Goal: Task Accomplishment & Management: Complete application form

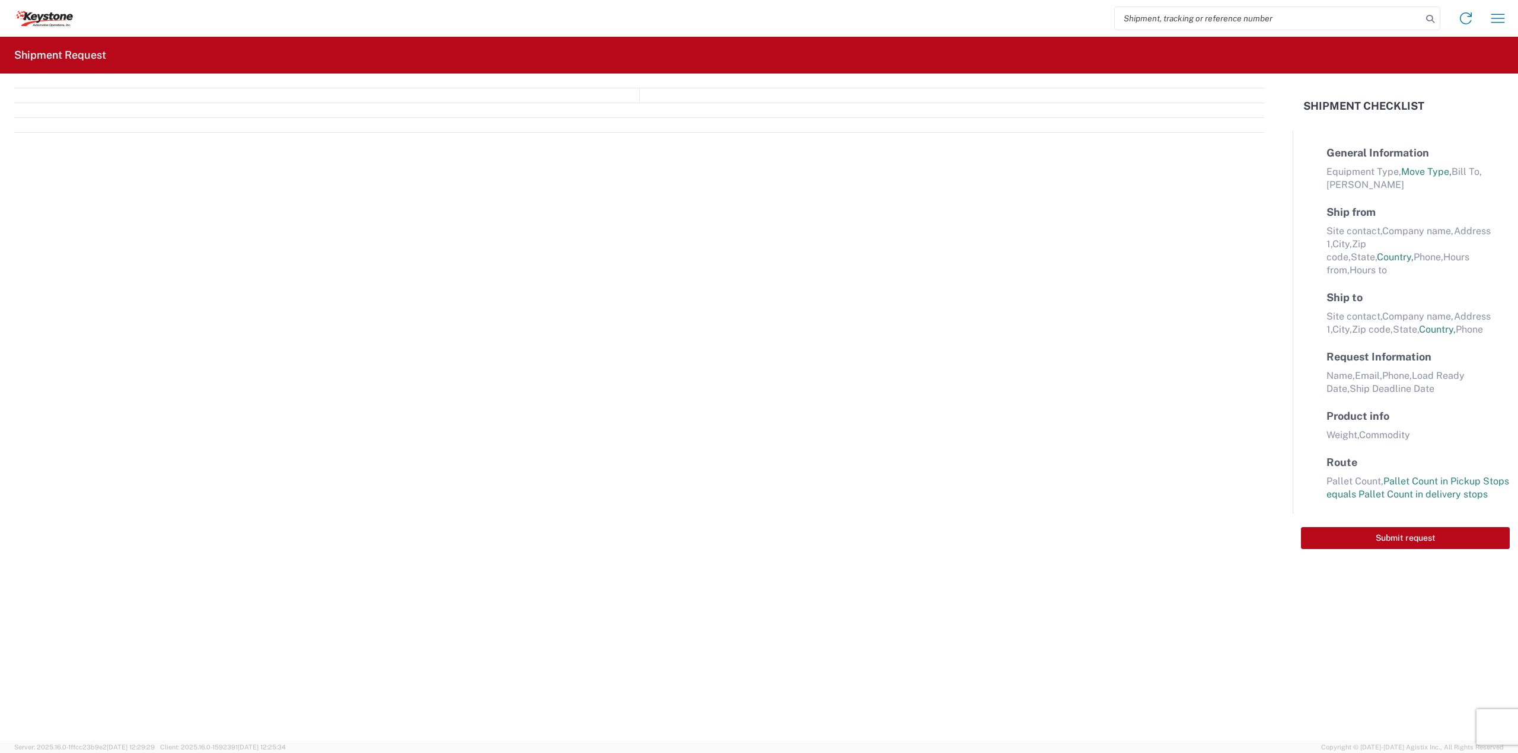
select select "FULL"
select select "LBS"
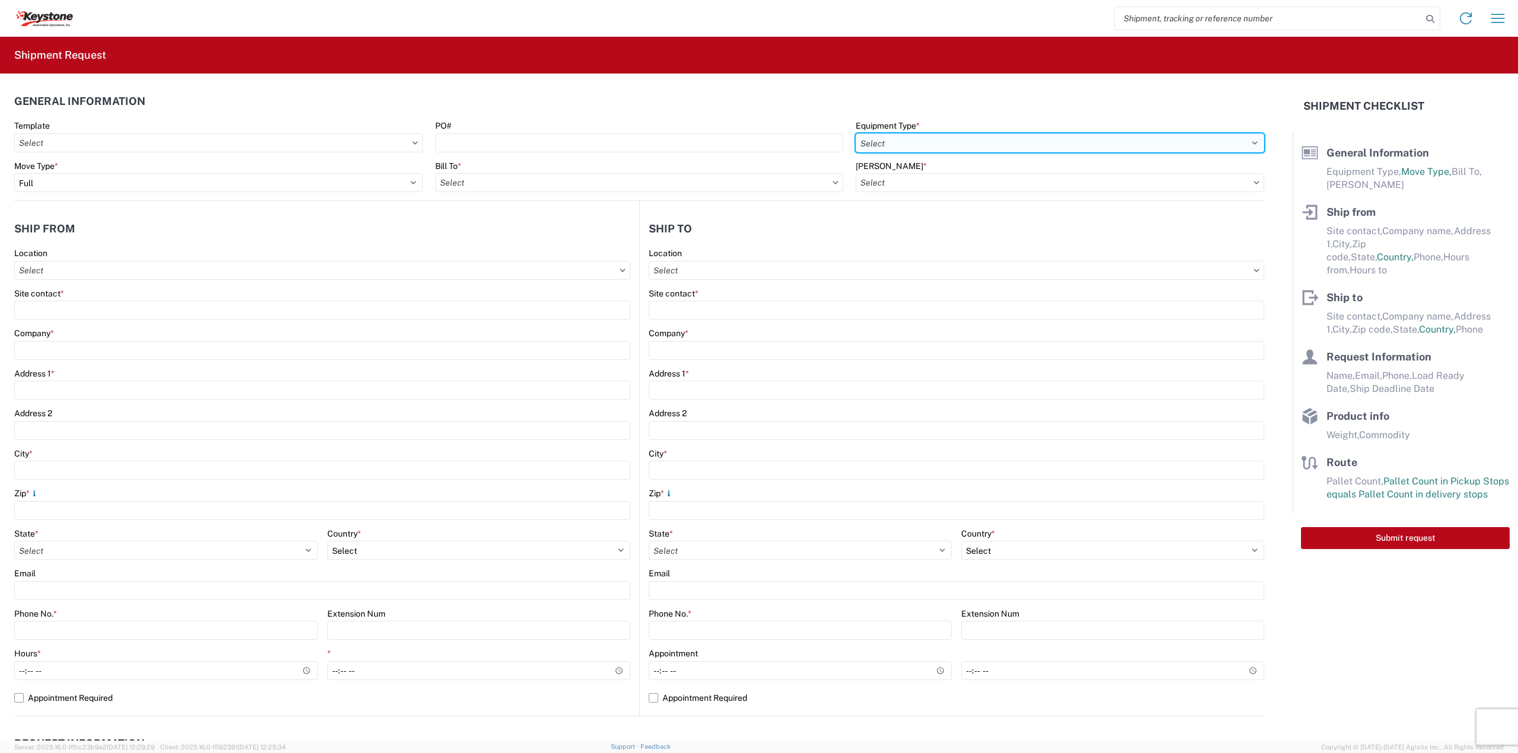
drag, startPoint x: 907, startPoint y: 141, endPoint x: 906, endPoint y: 150, distance: 9.0
click at [907, 141] on select "Select 53’ Dry Van Flatbed Dropdeck (van) Lowboy (flatbed) Rail" at bounding box center [1060, 142] width 409 height 19
select select "STDV"
click at [856, 133] on select "Select 53’ Dry Van Flatbed Dropdeck (van) Lowboy (flatbed) Rail" at bounding box center [1060, 142] width 409 height 19
click at [570, 189] on input "Bill To *" at bounding box center [639, 182] width 409 height 19
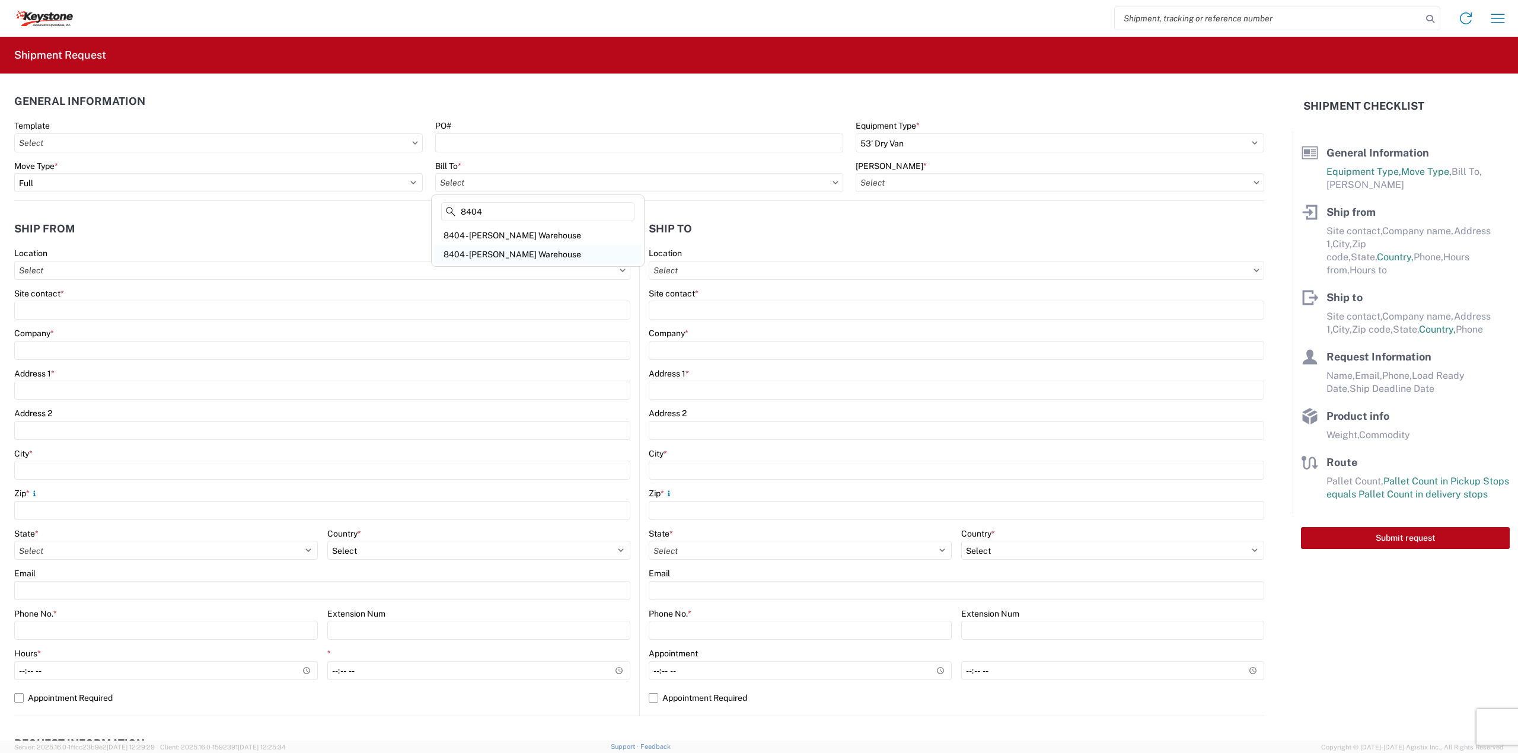
type input "8404"
click at [496, 250] on div "8404 - [PERSON_NAME] Warehouse" at bounding box center [538, 254] width 208 height 19
type input "8404 - [PERSON_NAME] Warehouse"
click at [1237, 186] on input "[PERSON_NAME] *" at bounding box center [1060, 182] width 409 height 19
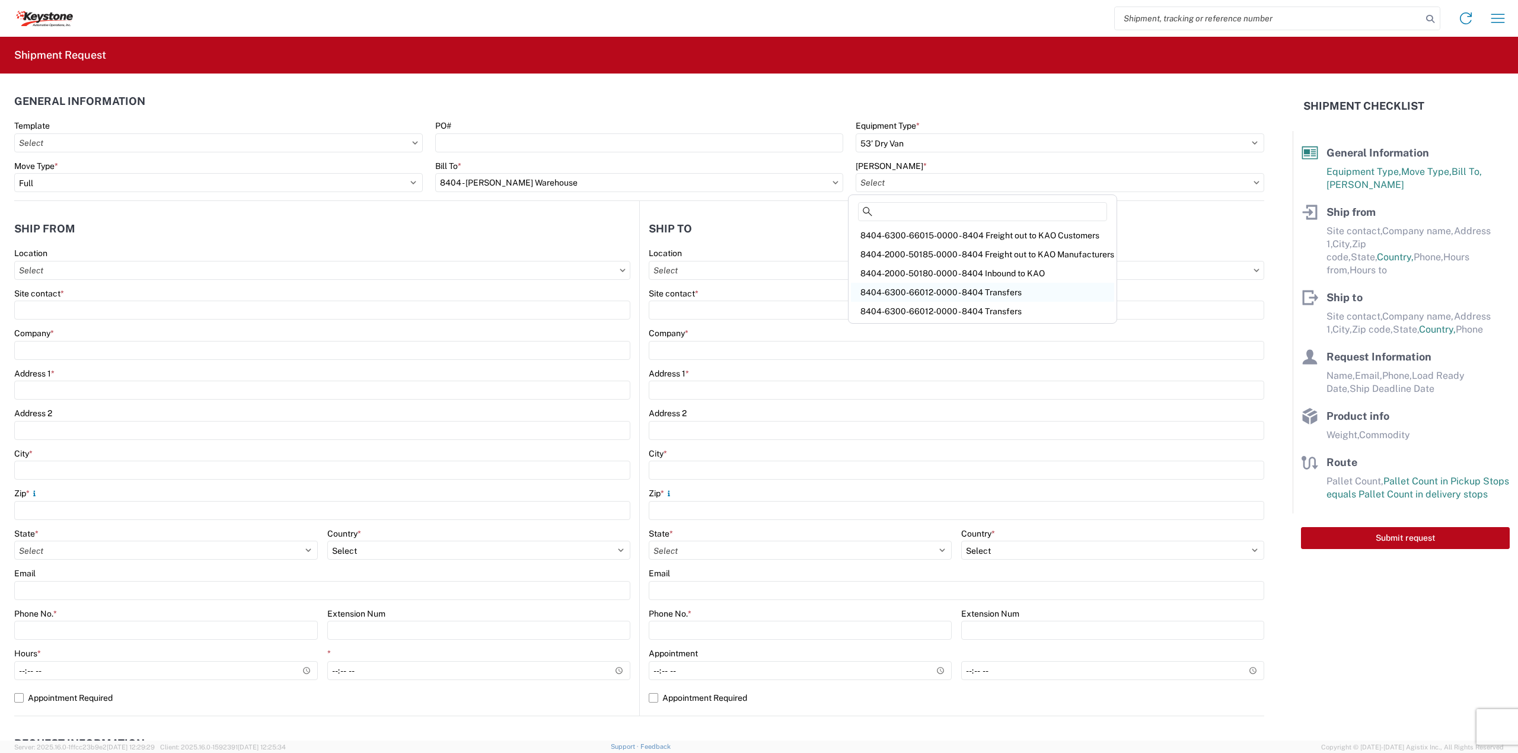
click at [926, 292] on div "8404-6300-66012-0000 - 8404 Transfers" at bounding box center [982, 292] width 263 height 19
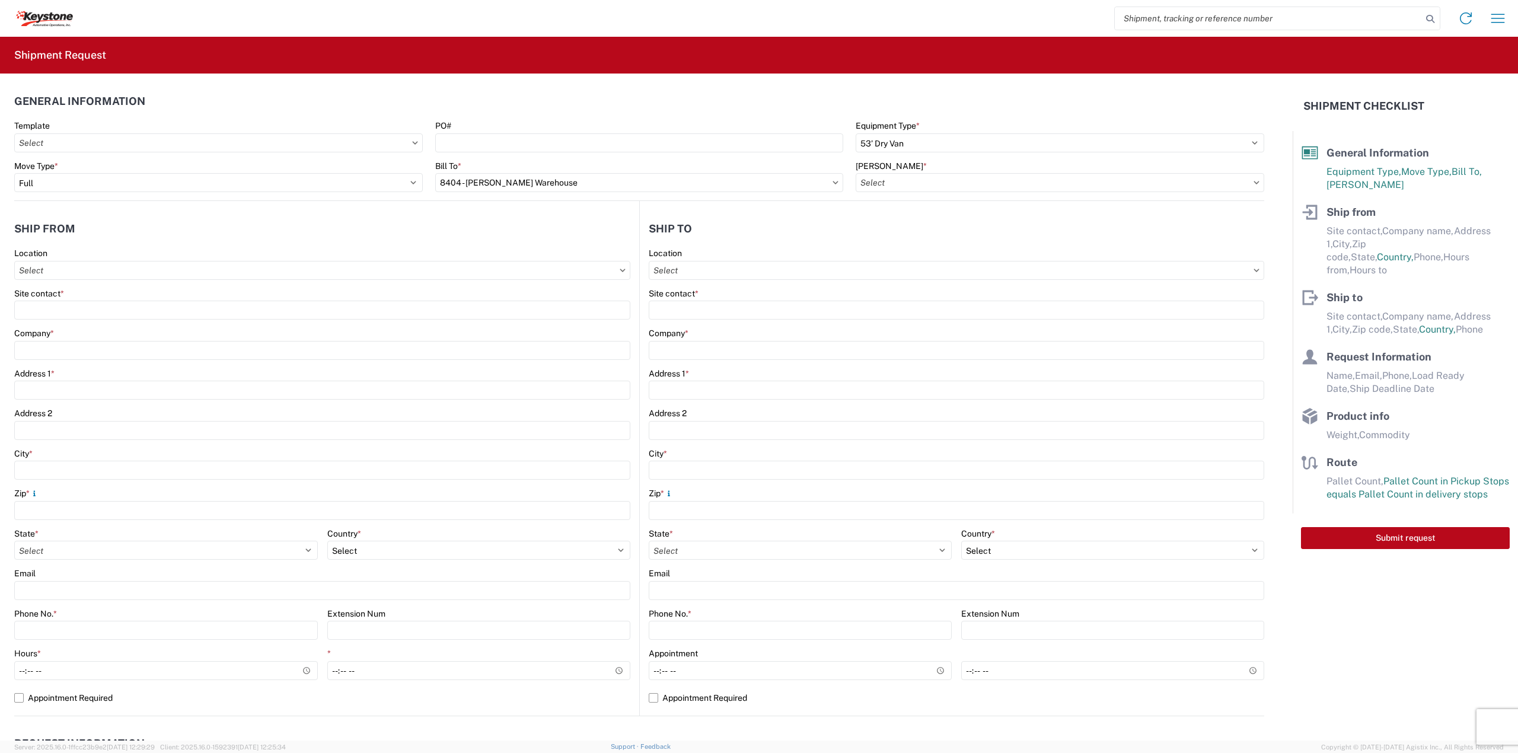
type input "8404-6300-66012-0000 - 8404 Transfers, 8404-6300-66012-0000 - 8404 Transfers"
click at [192, 273] on input "Location" at bounding box center [322, 270] width 616 height 19
type input "8404"
click at [94, 334] on div "8404 - [PERSON_NAME] Warehouse" at bounding box center [121, 342] width 208 height 19
type input "8404 - [PERSON_NAME] Warehouse"
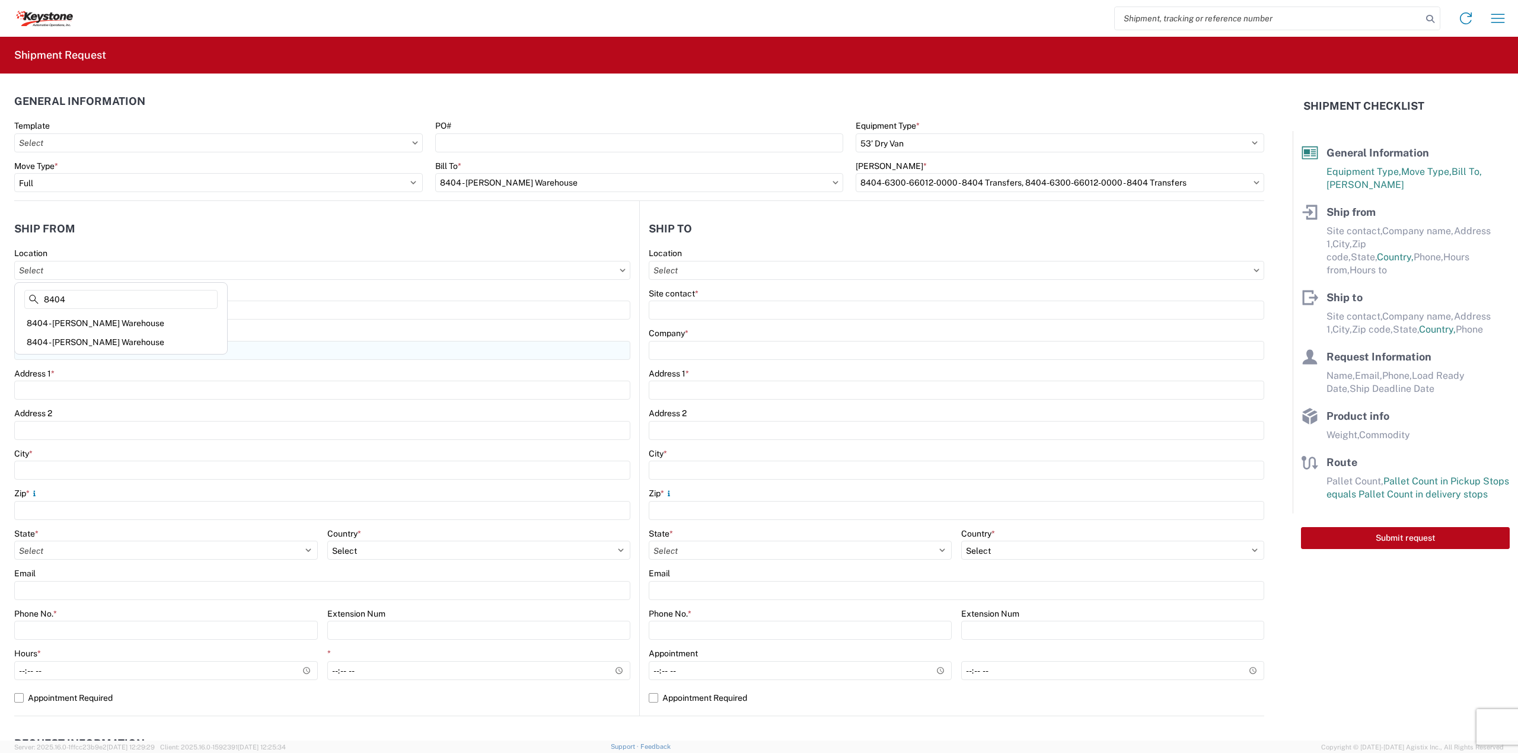
type input "KAO"
type input "[STREET_ADDRESS]"
type input "Suite 100"
type input "[PERSON_NAME]"
type input "75038"
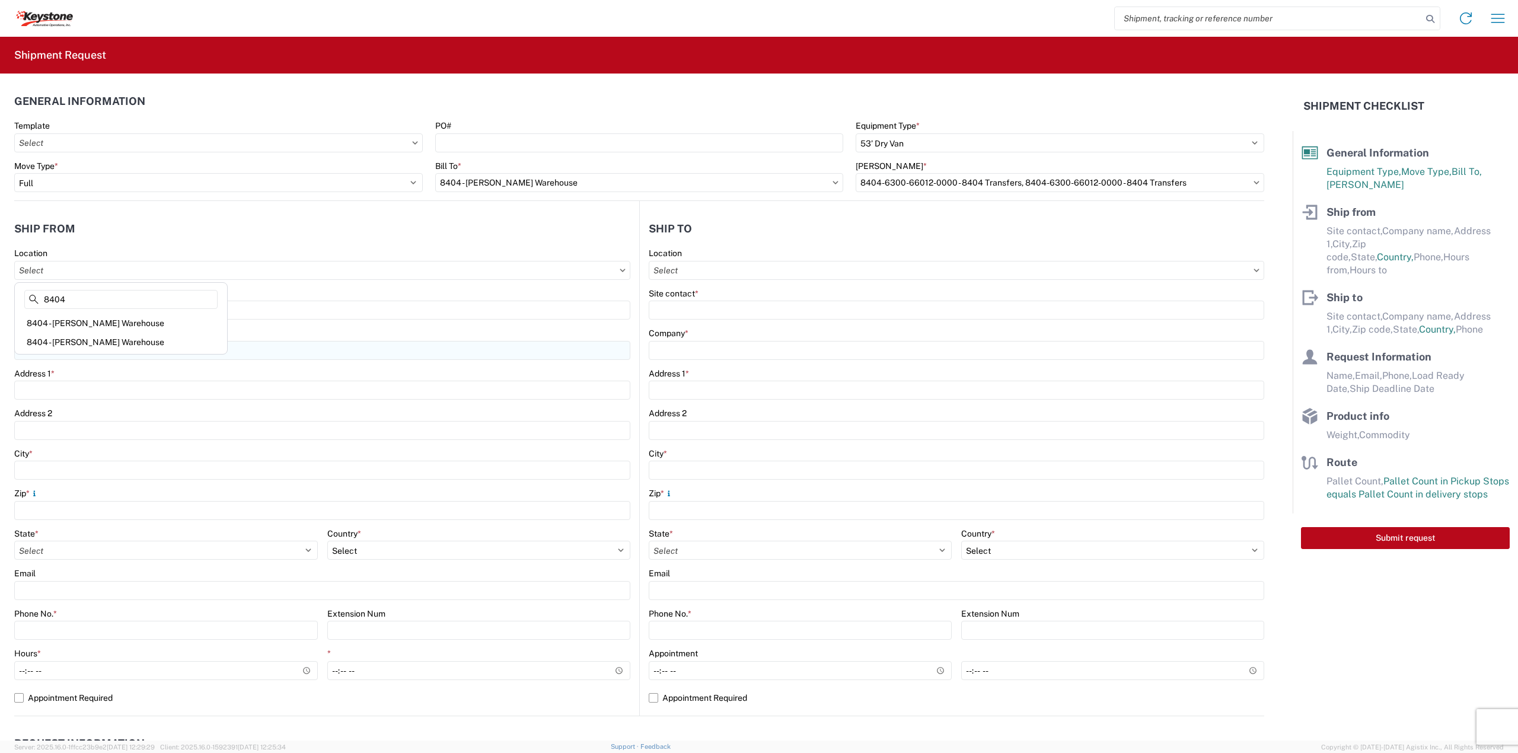
select select "[GEOGRAPHIC_DATA]"
select select "US"
type input "[PHONE_NUMBER]"
type input "08:00"
type input "14:00"
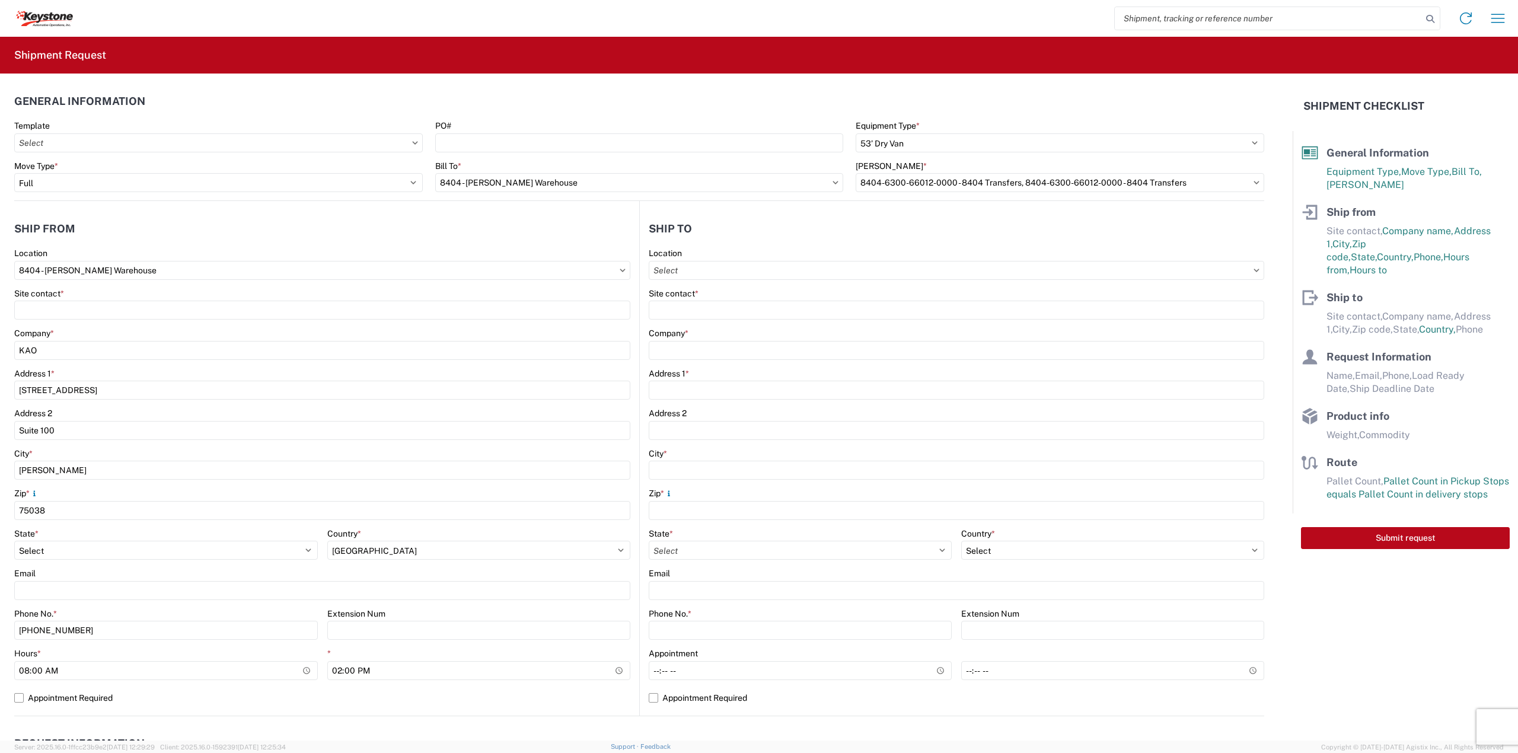
click at [761, 283] on agx-form-control-wrapper-v2 "Location" at bounding box center [957, 268] width 616 height 40
click at [754, 279] on input "Location" at bounding box center [957, 270] width 616 height 19
type input "8607"
click at [696, 321] on div "8607 - [GEOGRAPHIC_DATA], [GEOGRAPHIC_DATA] – KAO Warehouse" at bounding box center [784, 323] width 276 height 19
type input "8607 - [GEOGRAPHIC_DATA], [GEOGRAPHIC_DATA] – KAO Warehouse"
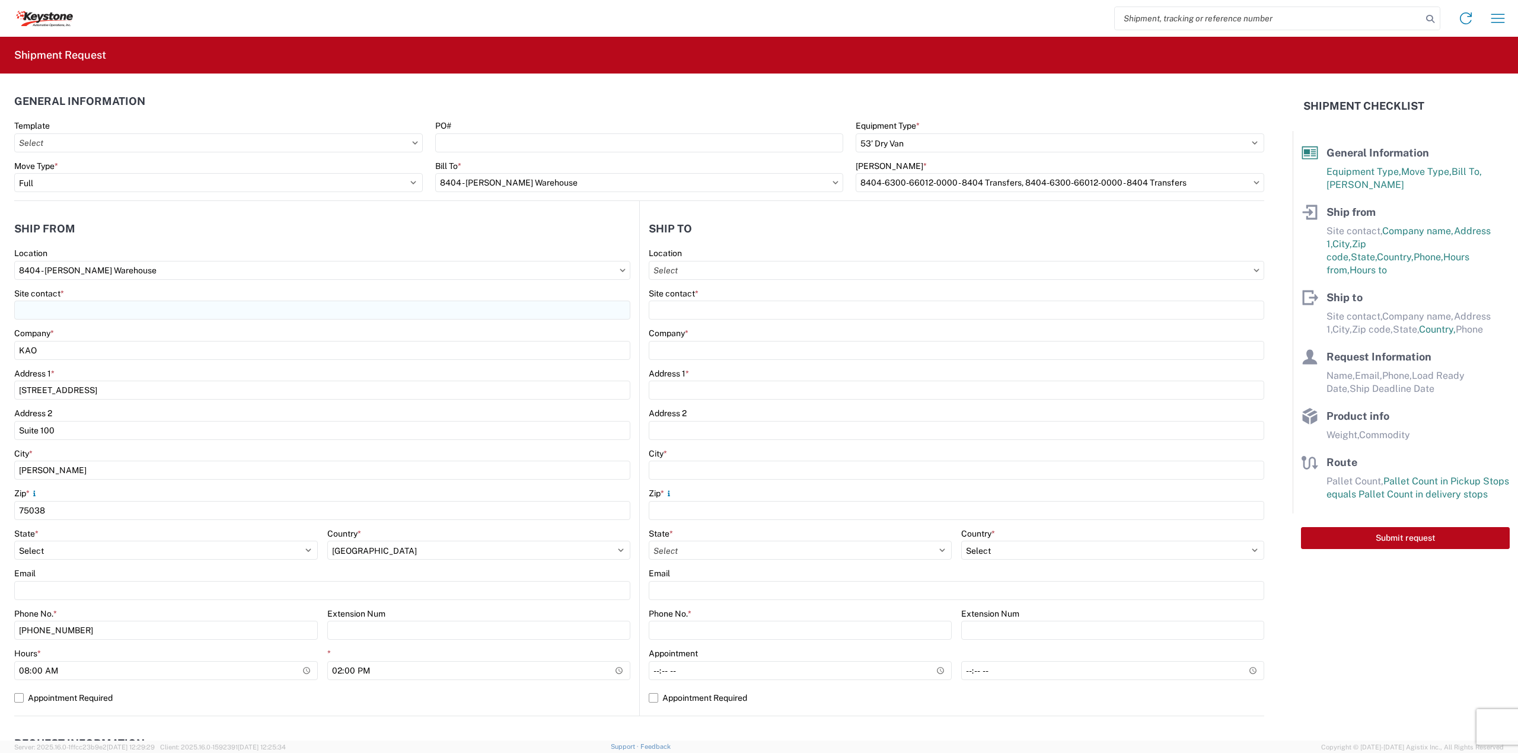
type input "KAO"
type input "[STREET_ADDRESS][PERSON_NAME]"
type input "[GEOGRAPHIC_DATA]"
type input "48193"
select select "MI"
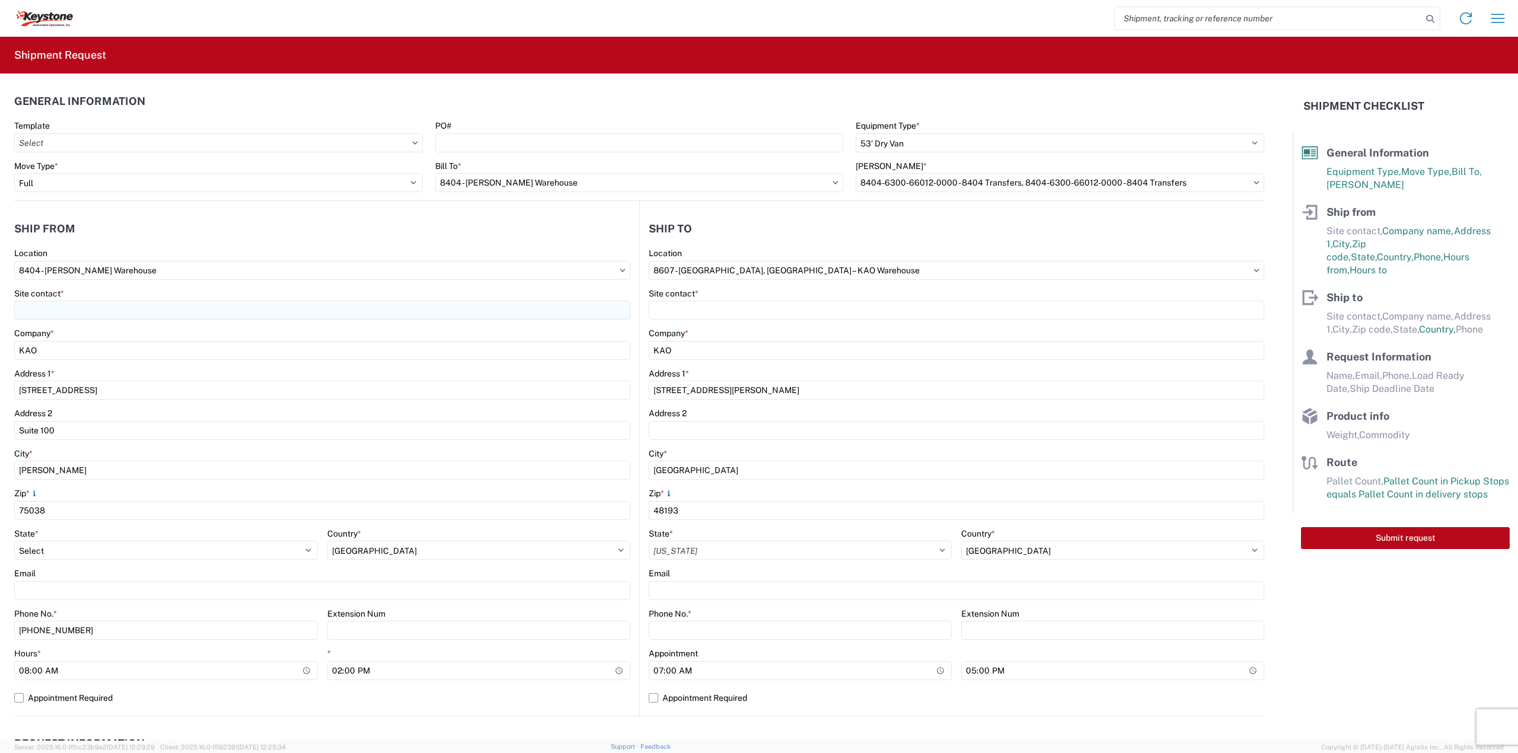
select select "US"
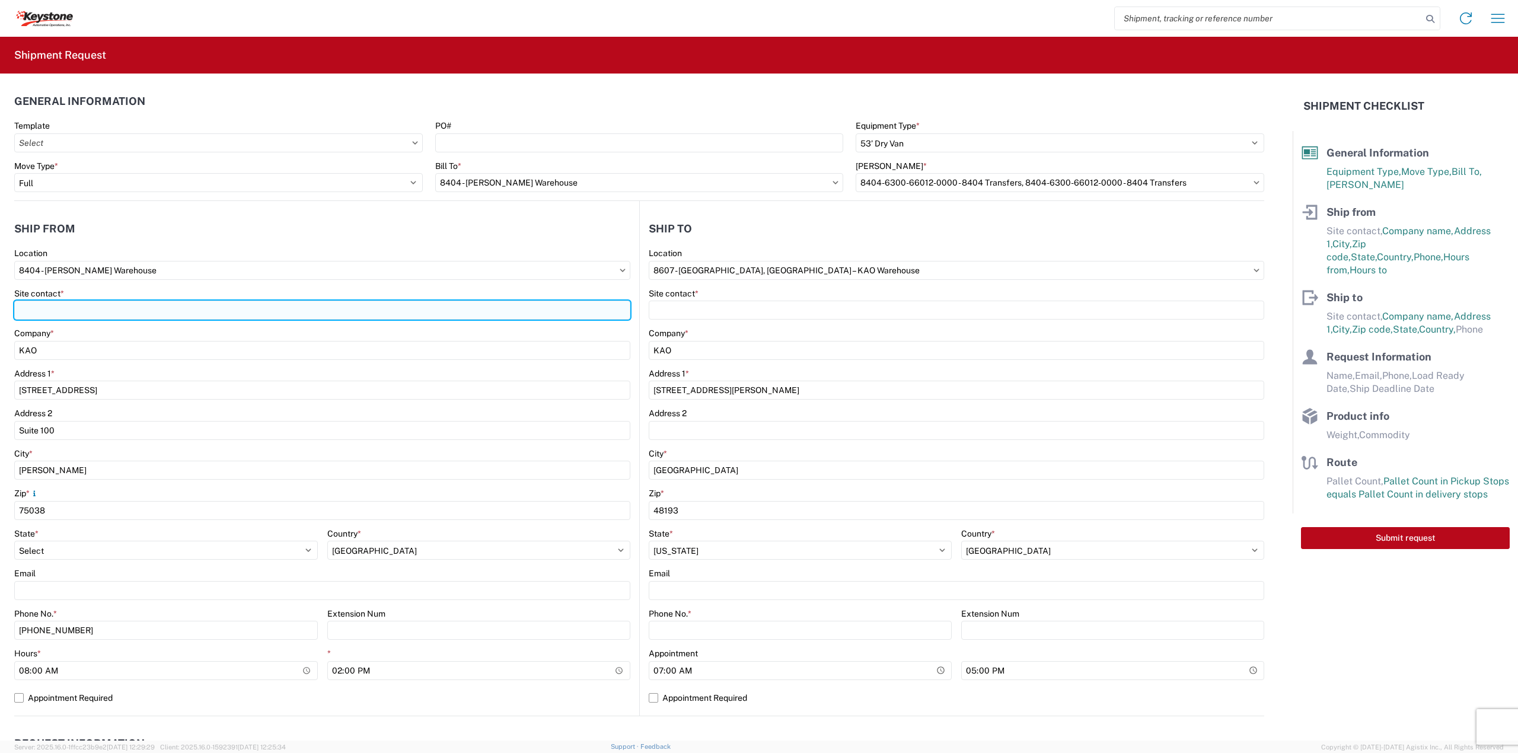
click at [165, 312] on input "Site contact *" at bounding box center [322, 310] width 616 height 19
type input "[PERSON_NAME]"
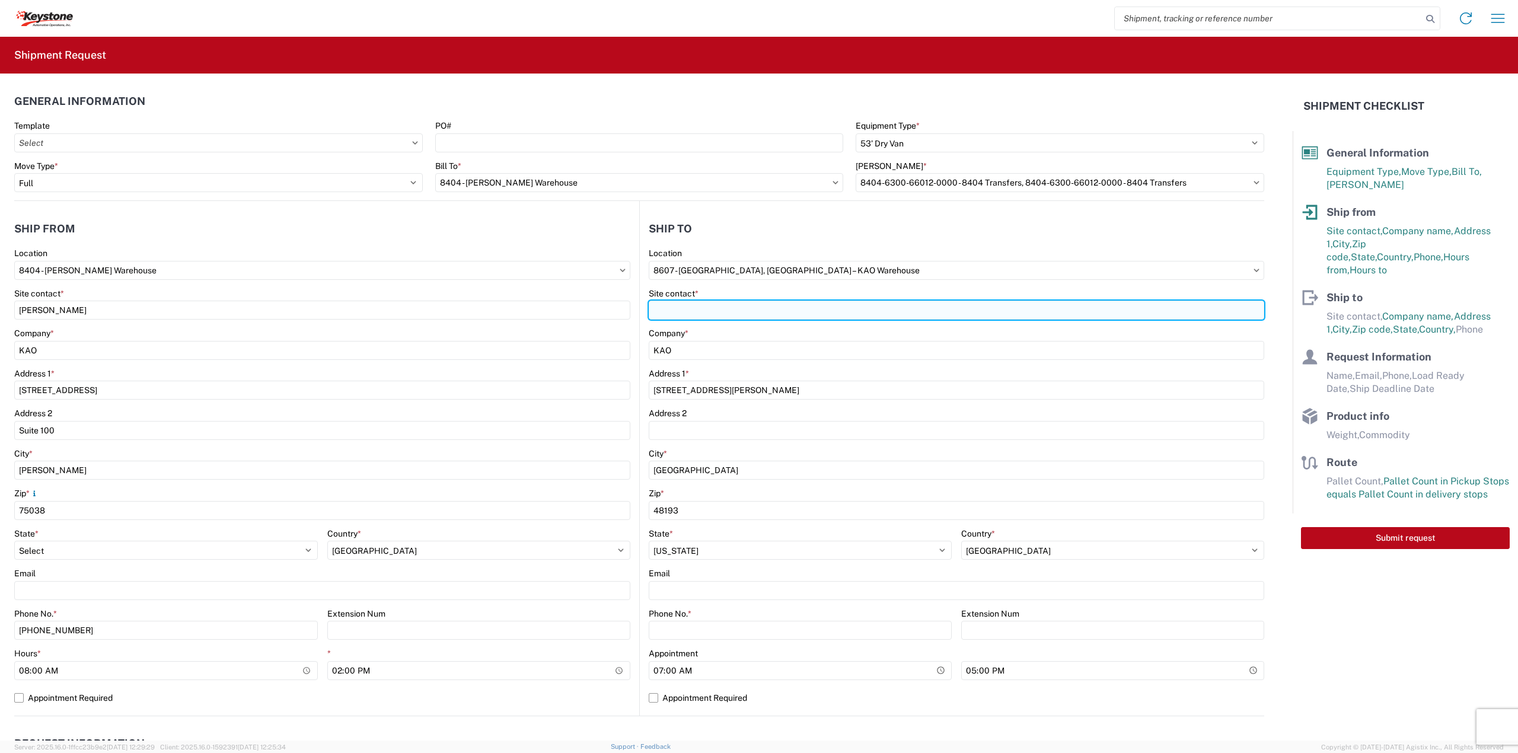
click at [798, 313] on input "Site contact *" at bounding box center [957, 310] width 616 height 19
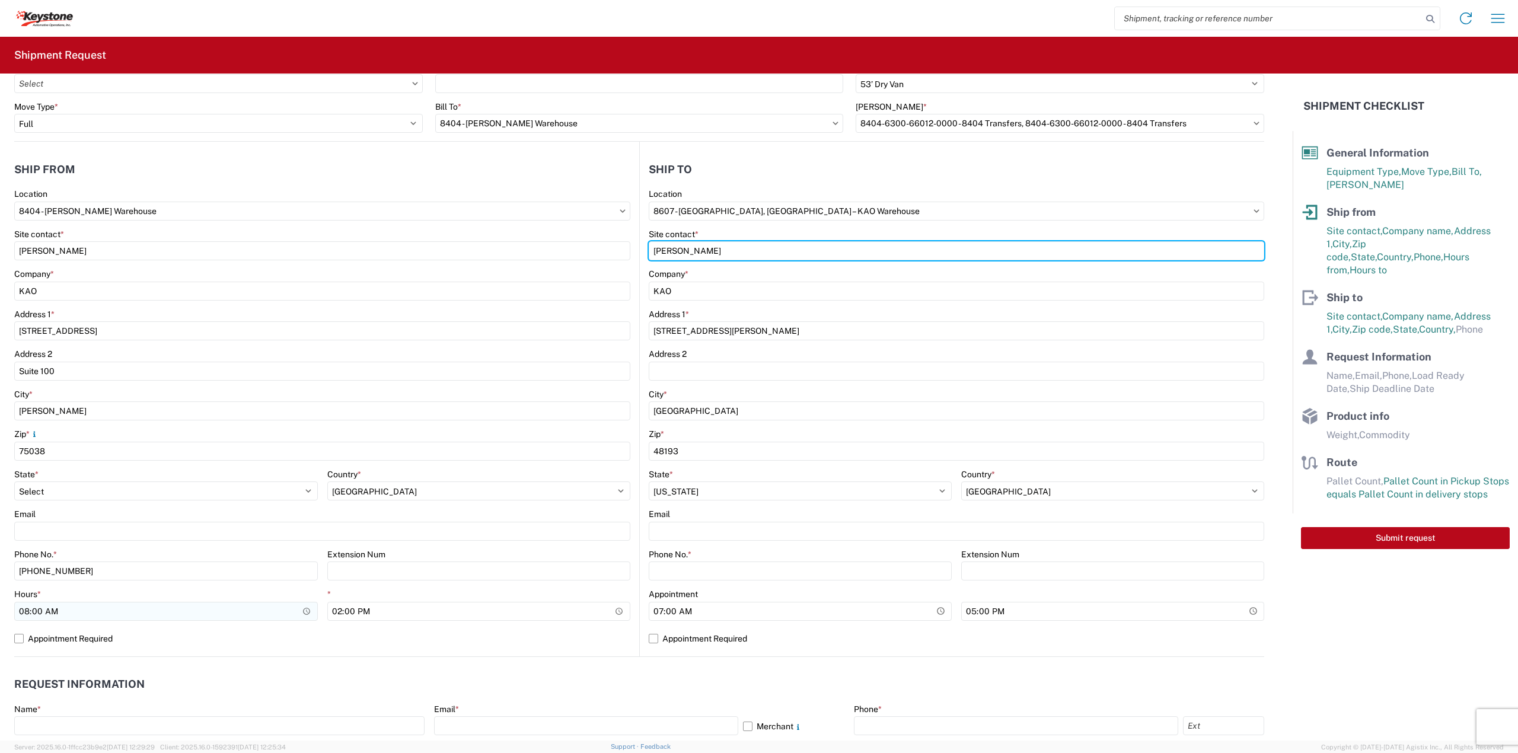
scroll to position [237, 0]
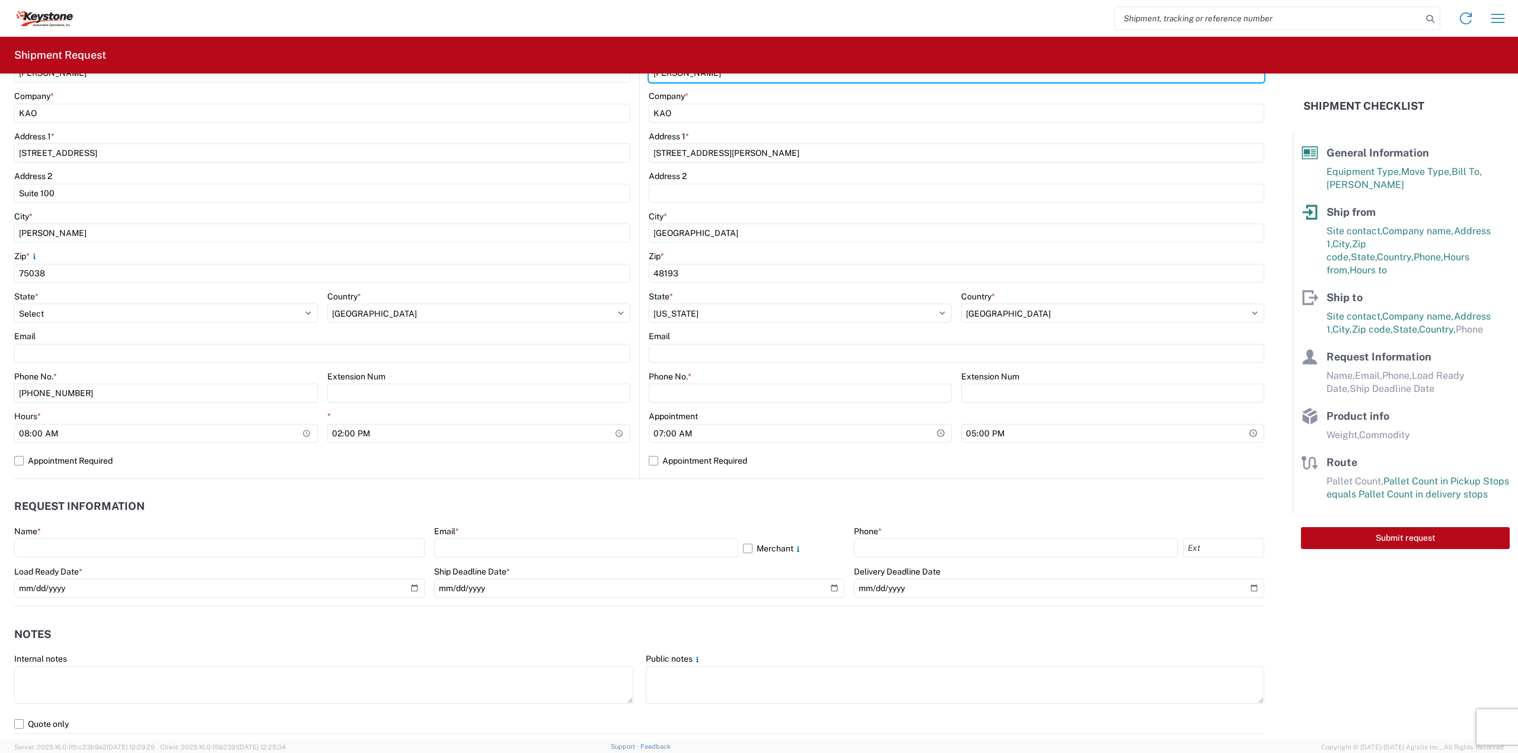
type input "[PERSON_NAME]"
click at [48, 340] on div "Email" at bounding box center [322, 336] width 616 height 11
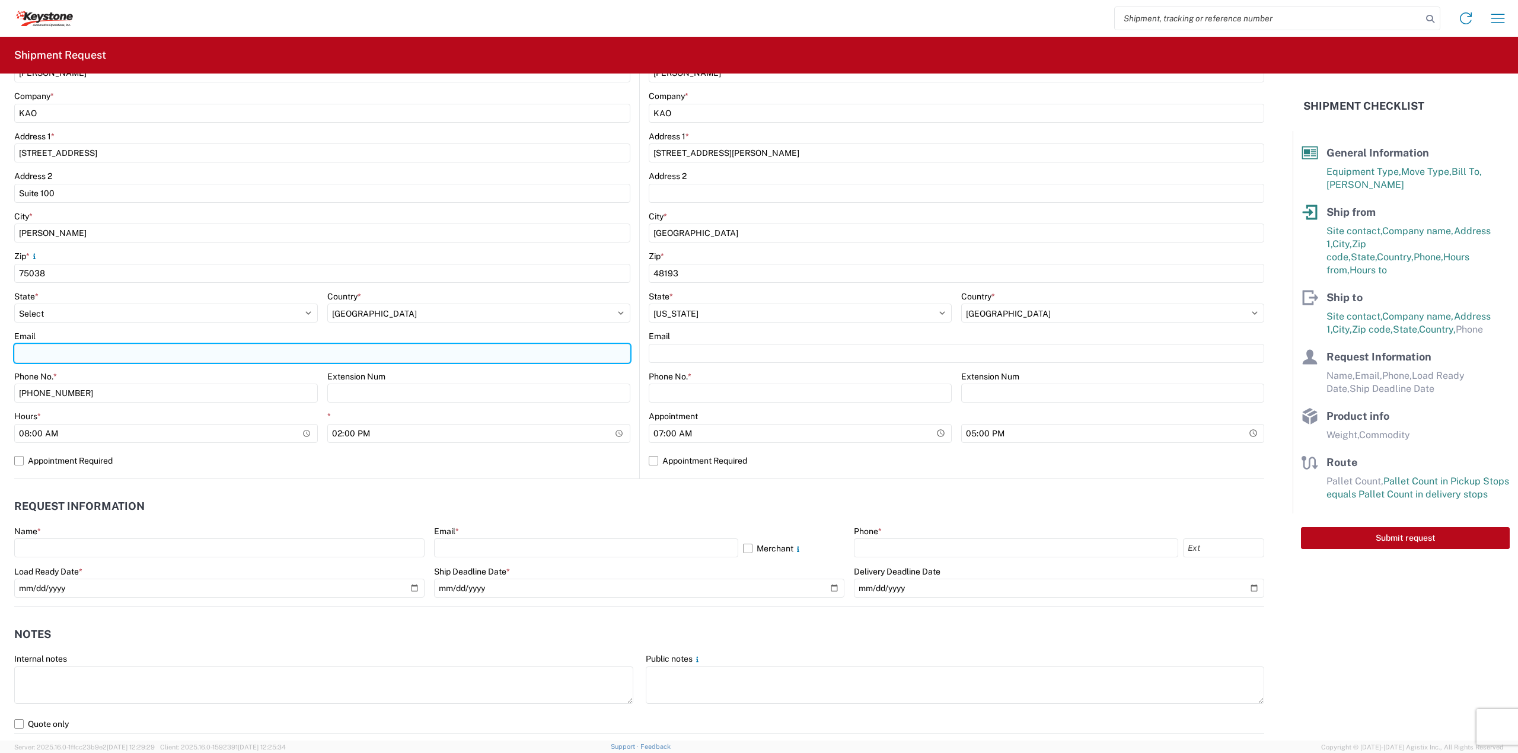
click at [46, 346] on input "Email" at bounding box center [322, 353] width 616 height 19
type input "[EMAIL_ADDRESS][DOMAIN_NAME], [EMAIL_ADDRESS][DOMAIN_NAME], [EMAIL_ADDRESS][DOM…"
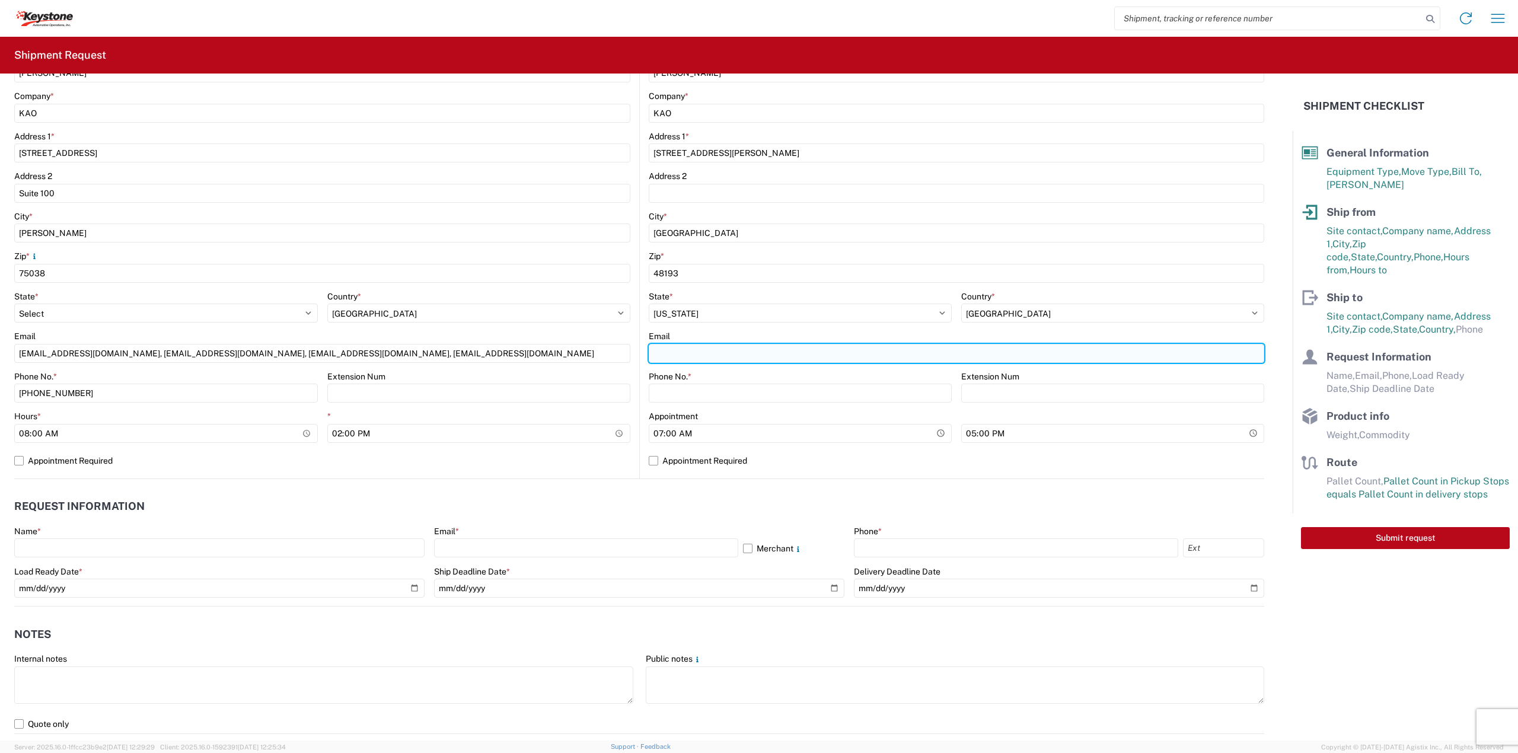
click at [672, 358] on input "Email" at bounding box center [957, 353] width 616 height 19
drag, startPoint x: 965, startPoint y: 352, endPoint x: 855, endPoint y: 356, distance: 110.4
click at [855, 356] on input "[EMAIL_ADDRESS][DOMAIN_NAME], [EMAIL_ADDRESS][DOMAIN_NAME], [EMAIL_ADDRESS][DOM…" at bounding box center [957, 353] width 616 height 19
type input "[EMAIL_ADDRESS][DOMAIN_NAME], [EMAIL_ADDRESS][DOMAIN_NAME], [DOMAIN_NAME][EMAIL…"
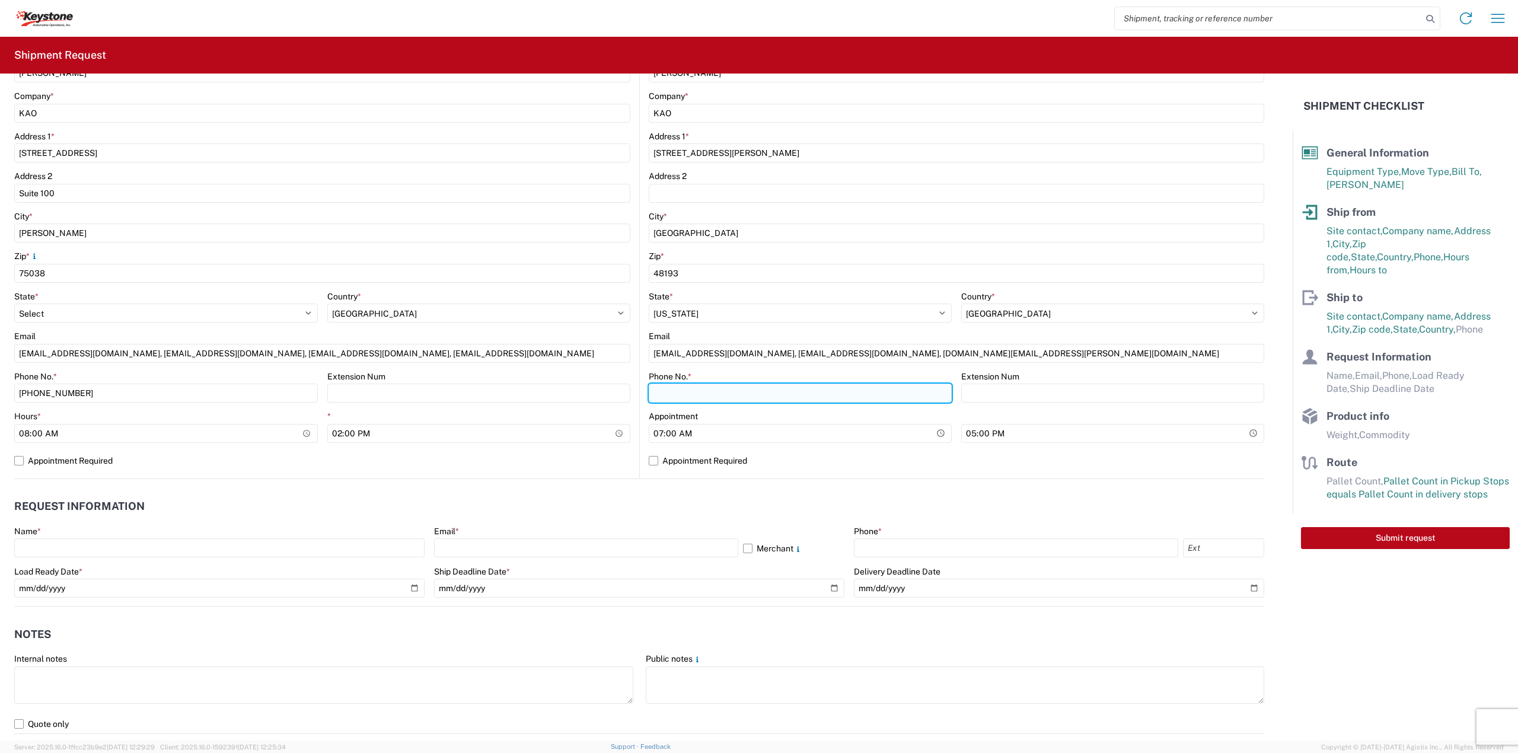
click at [731, 401] on input "Phone No. *" at bounding box center [800, 393] width 303 height 19
type input "3"
type input "[PHONE_NUMBER]"
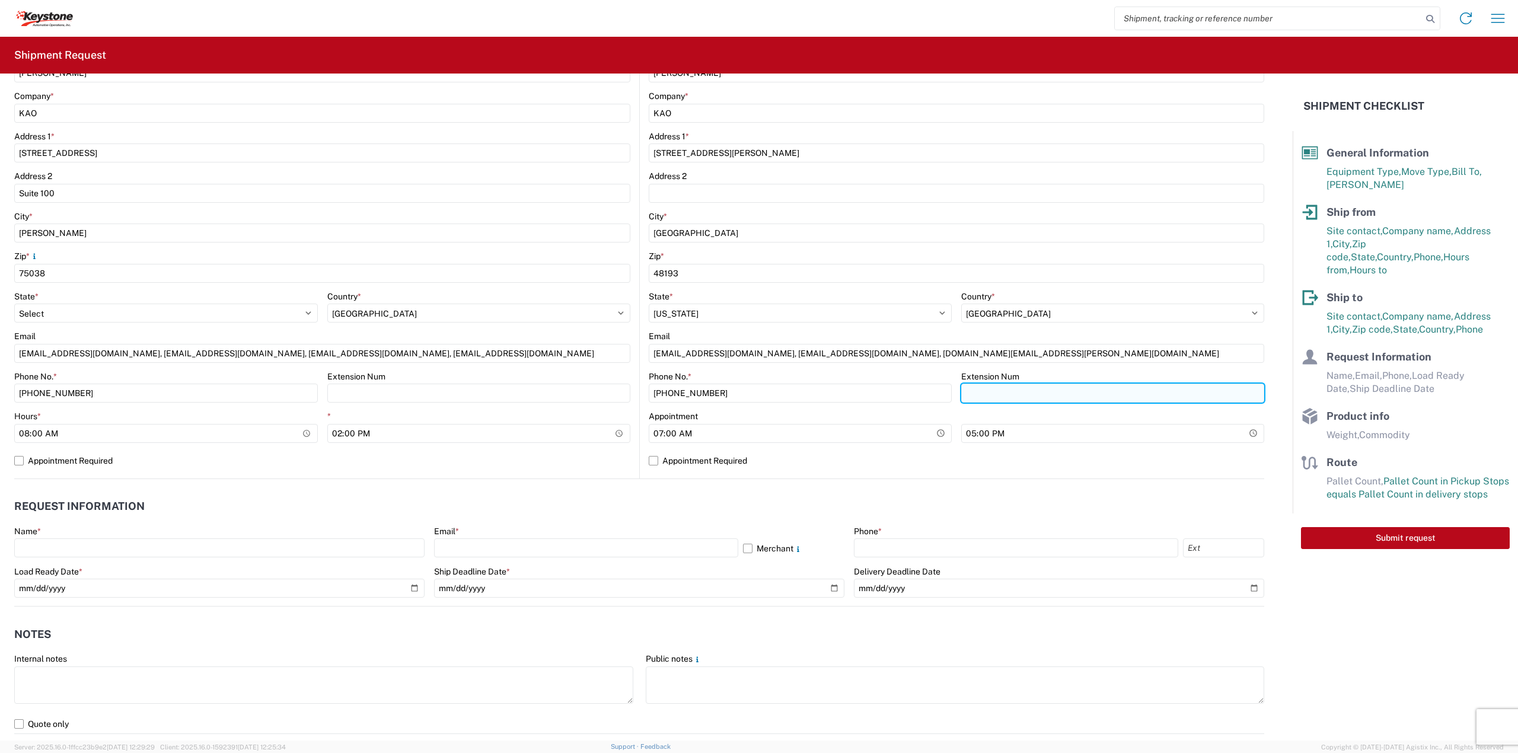
click at [631, 400] on input "Extension Num" at bounding box center [479, 393] width 304 height 19
type input "3893"
click at [655, 464] on label "Appointment Required" at bounding box center [957, 460] width 616 height 19
click at [0, 0] on input "Appointment Required" at bounding box center [0, 0] width 0 height 0
select select "US"
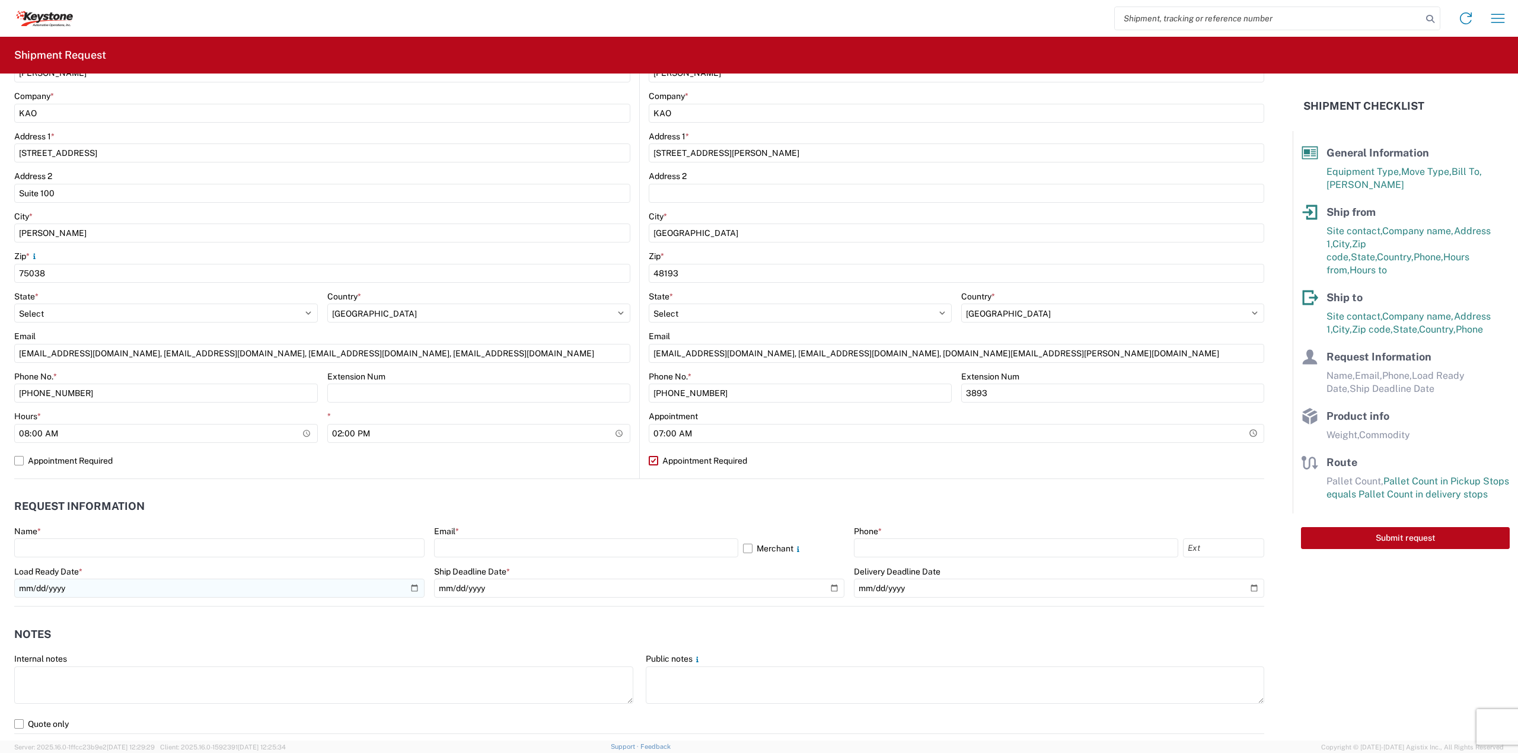
scroll to position [395, 0]
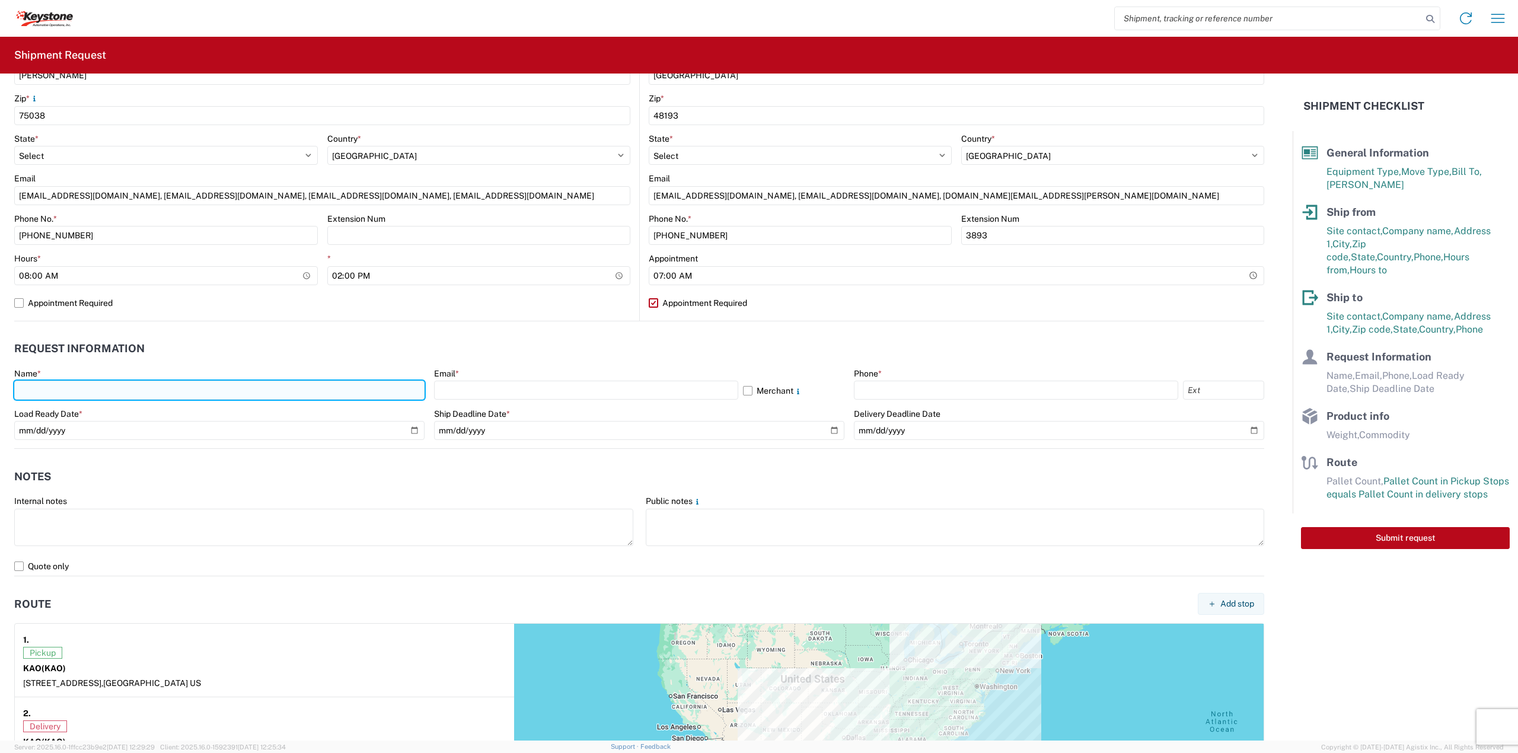
click at [95, 392] on input "text" at bounding box center [219, 390] width 410 height 19
type input "[US_STATE] [DATE]"
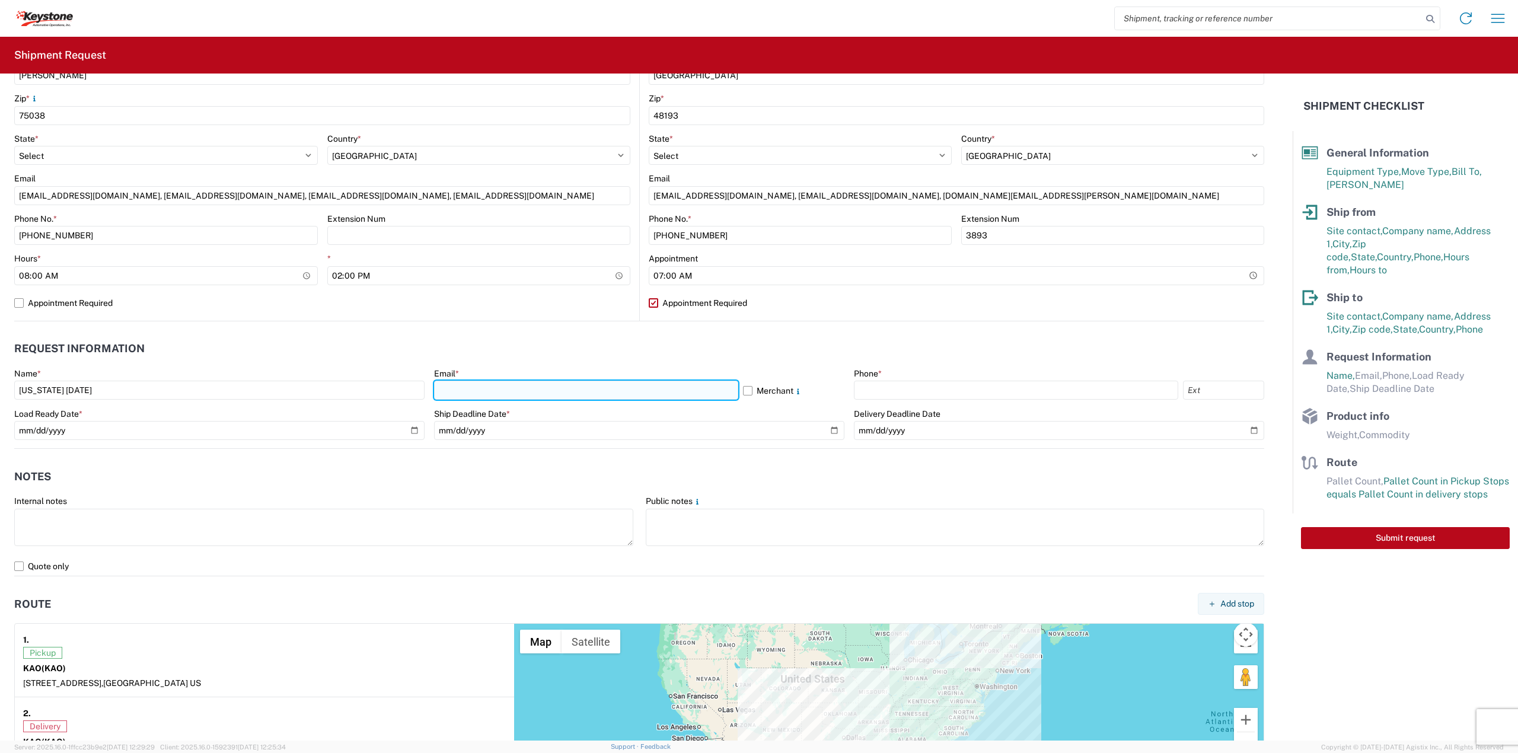
click at [440, 387] on input "text" at bounding box center [586, 390] width 304 height 19
type input "[EMAIL_ADDRESS][DOMAIN_NAME], [EMAIL_ADDRESS][DOMAIN_NAME], [EMAIL_ADDRESS][DOM…"
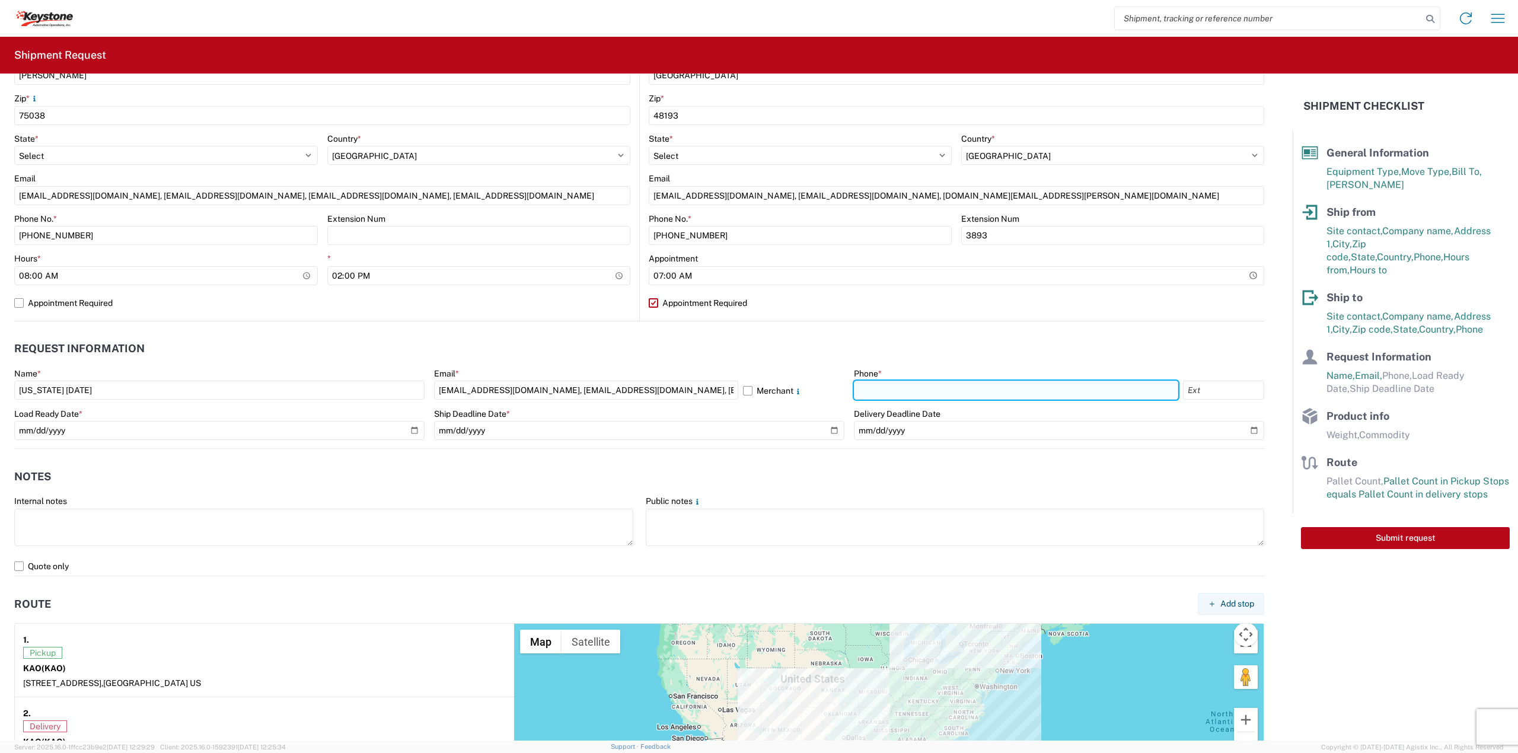
click at [962, 394] on input "text" at bounding box center [1016, 390] width 324 height 19
type input "[PHONE_NUMBER]"
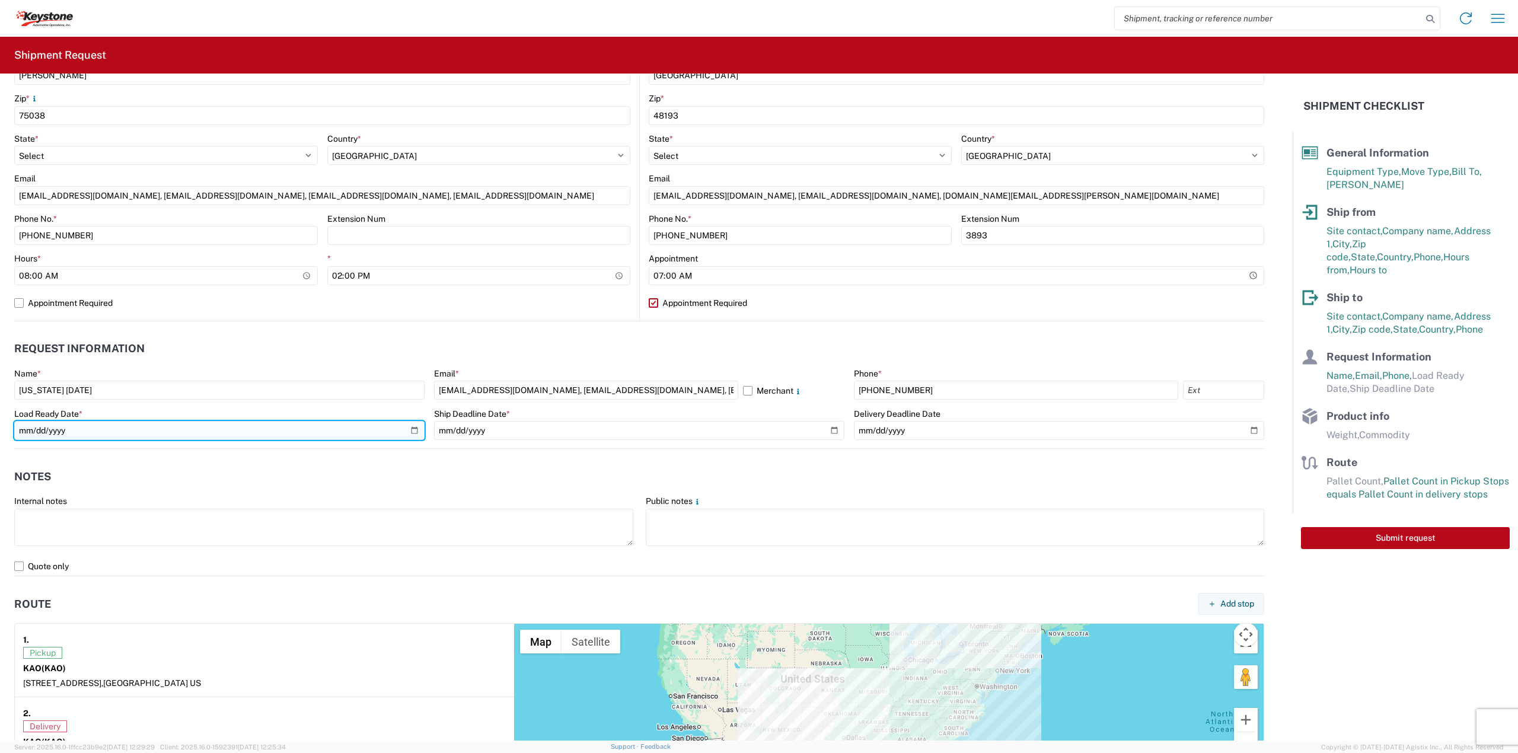
click at [413, 433] on input "date" at bounding box center [219, 430] width 410 height 19
type input "[DATE]"
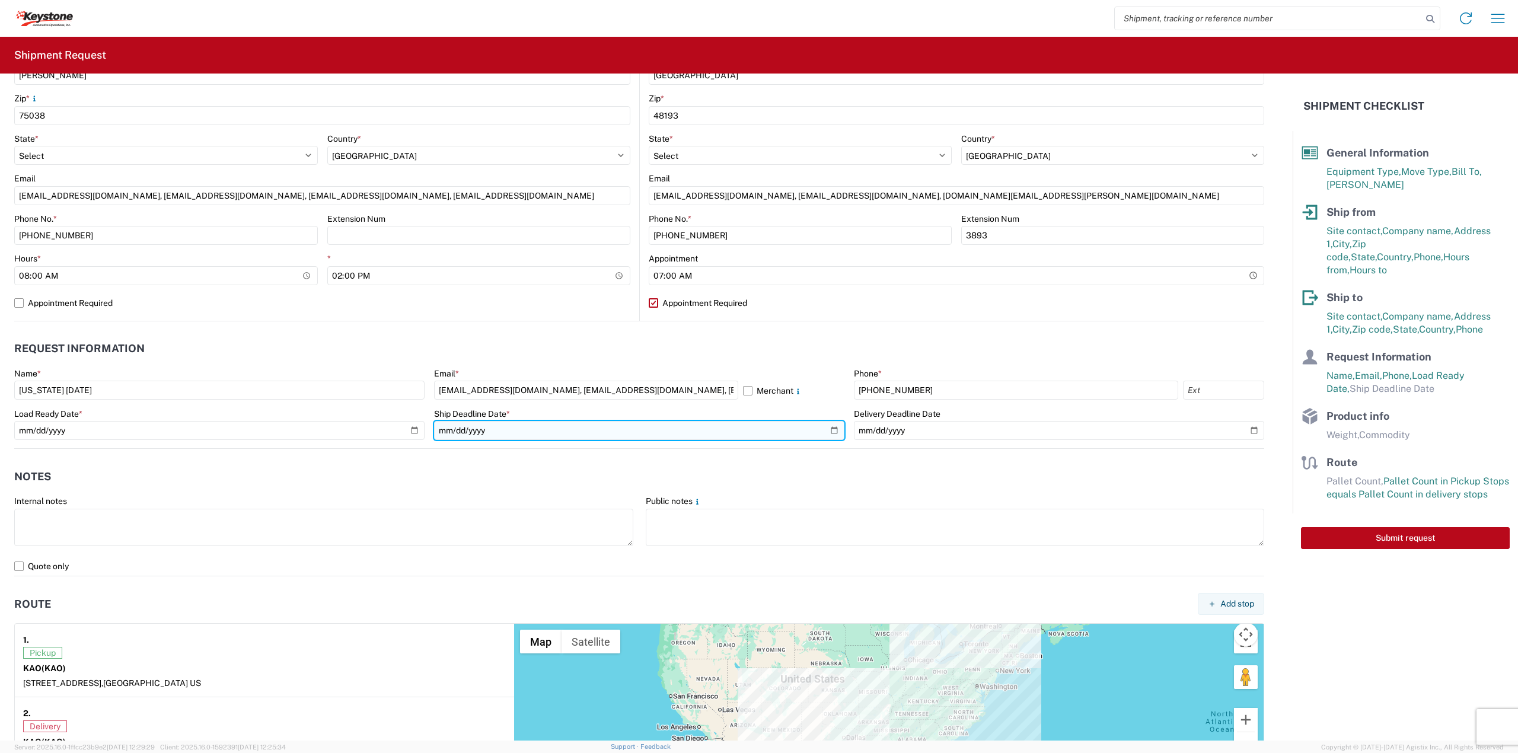
click at [828, 433] on input "date" at bounding box center [639, 430] width 410 height 19
type input "[DATE]"
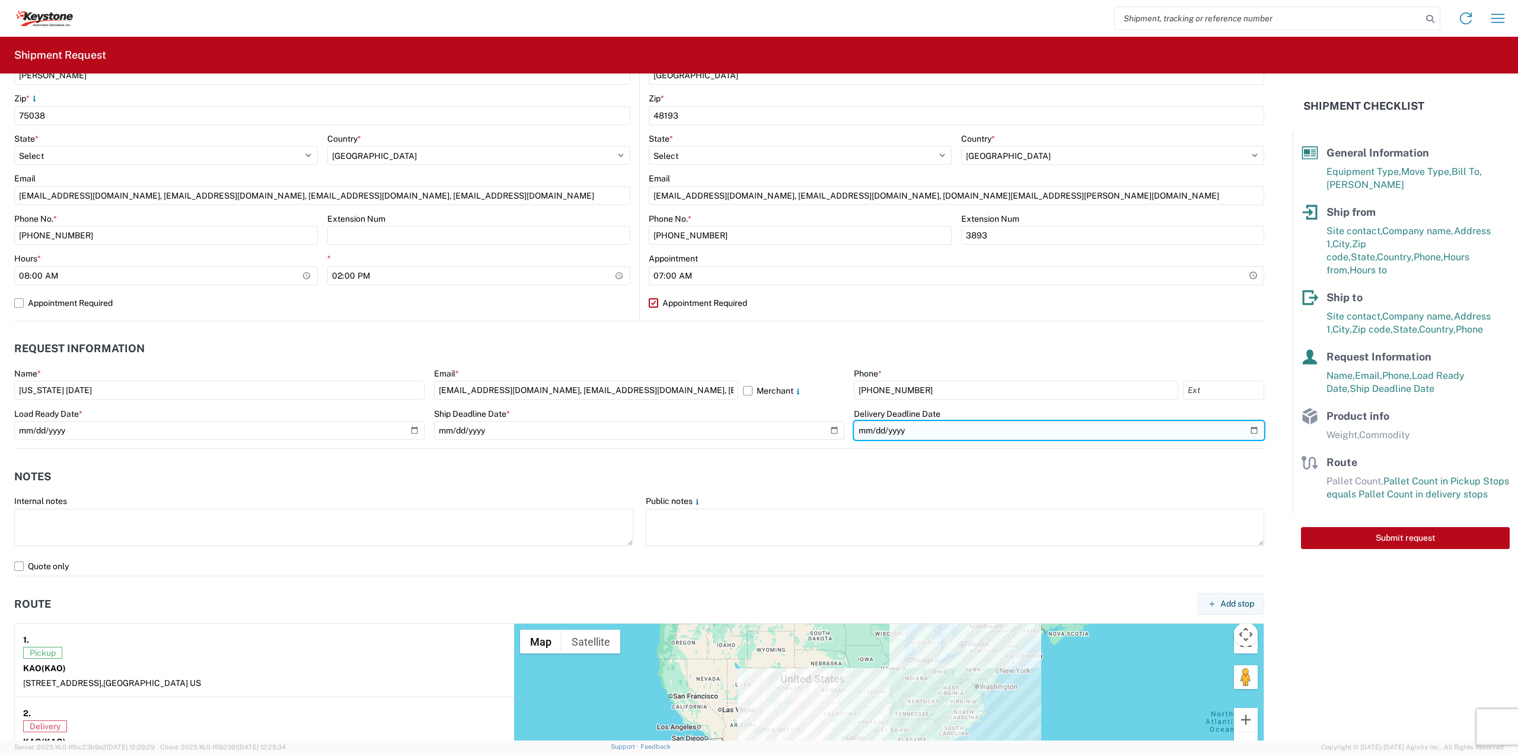
click at [1248, 431] on input "date" at bounding box center [1059, 430] width 410 height 19
click at [1243, 429] on input "date" at bounding box center [1059, 430] width 410 height 19
type input "[DATE]"
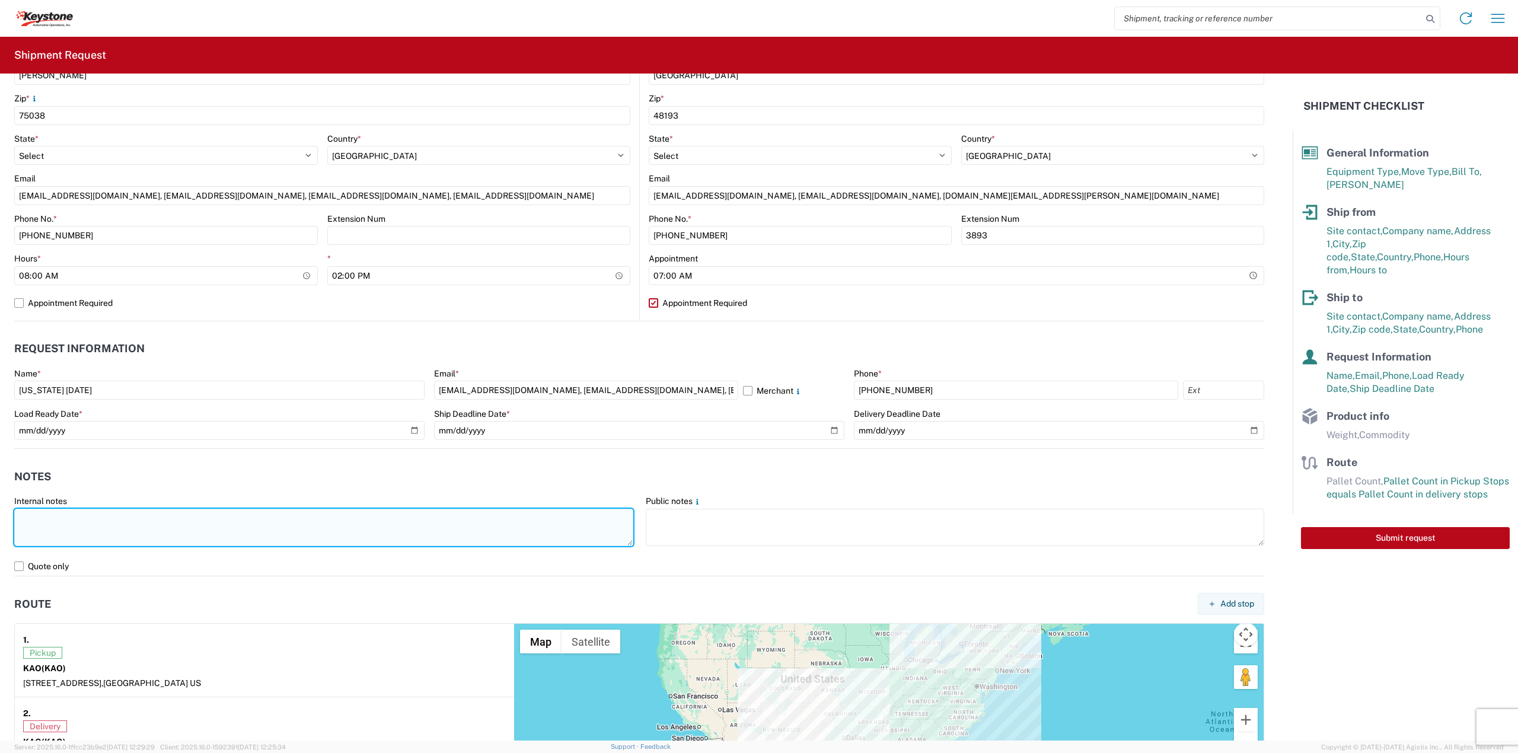
click at [352, 537] on textarea at bounding box center [323, 527] width 619 height 37
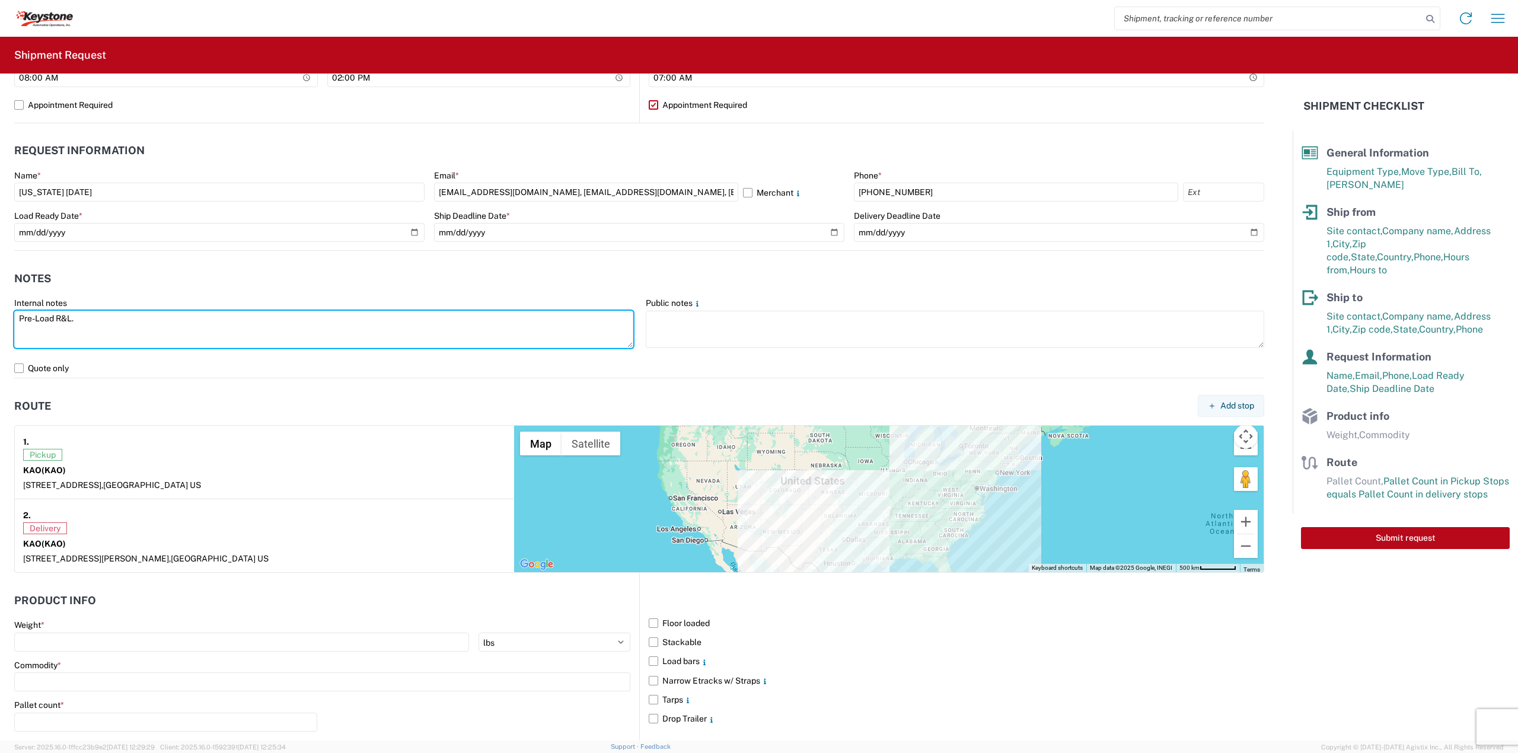
scroll to position [758, 0]
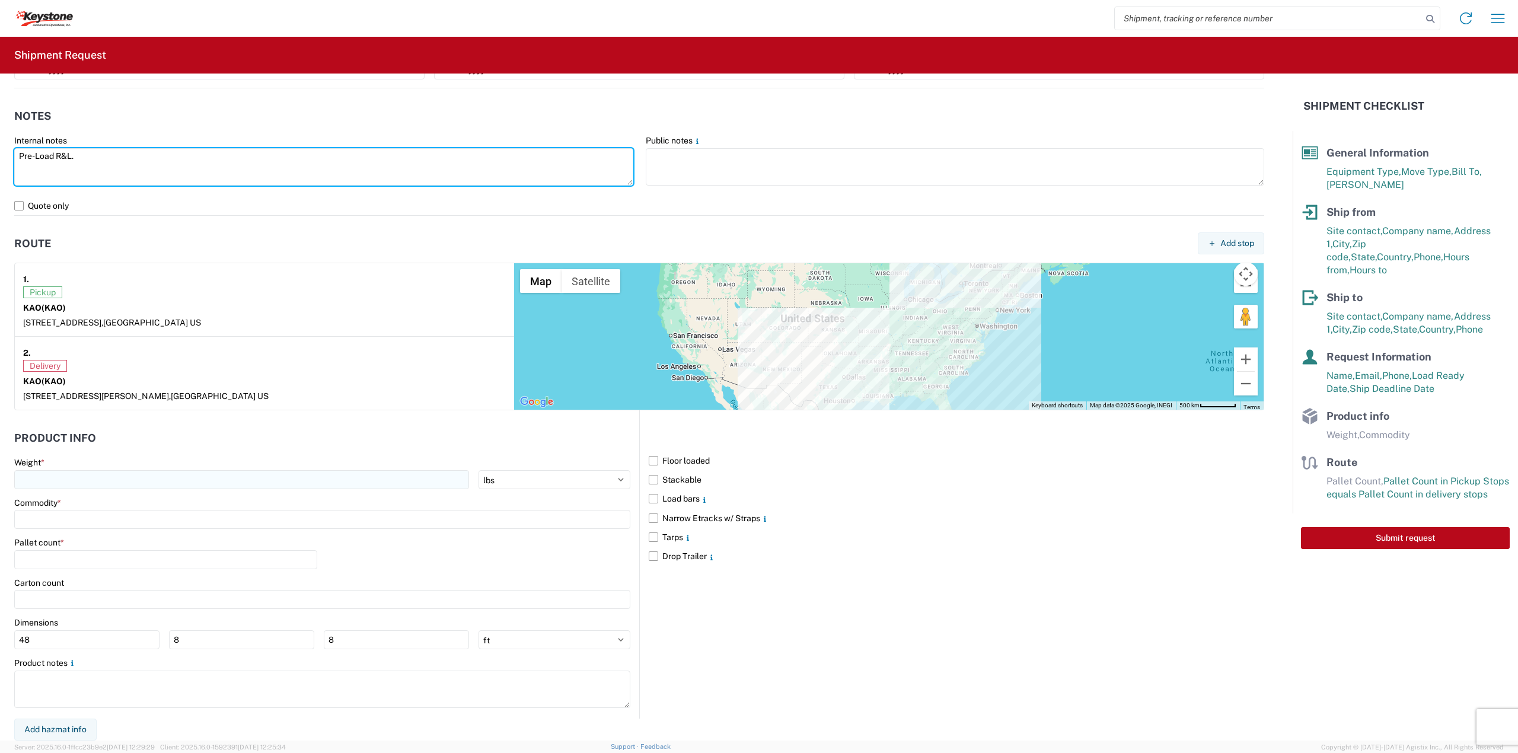
type textarea "Pre-Load R&L."
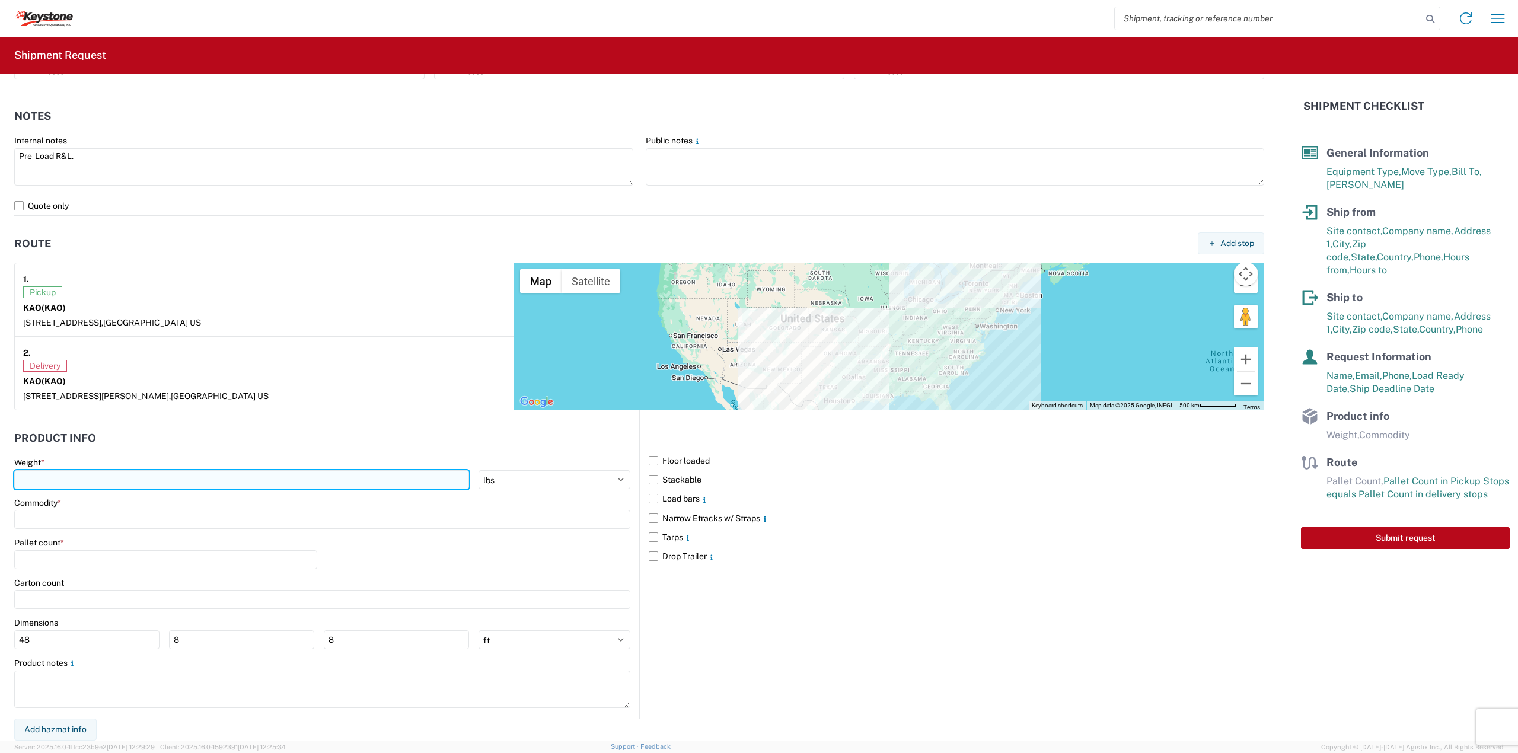
click at [223, 484] on input "number" at bounding box center [241, 479] width 455 height 19
type input "35000"
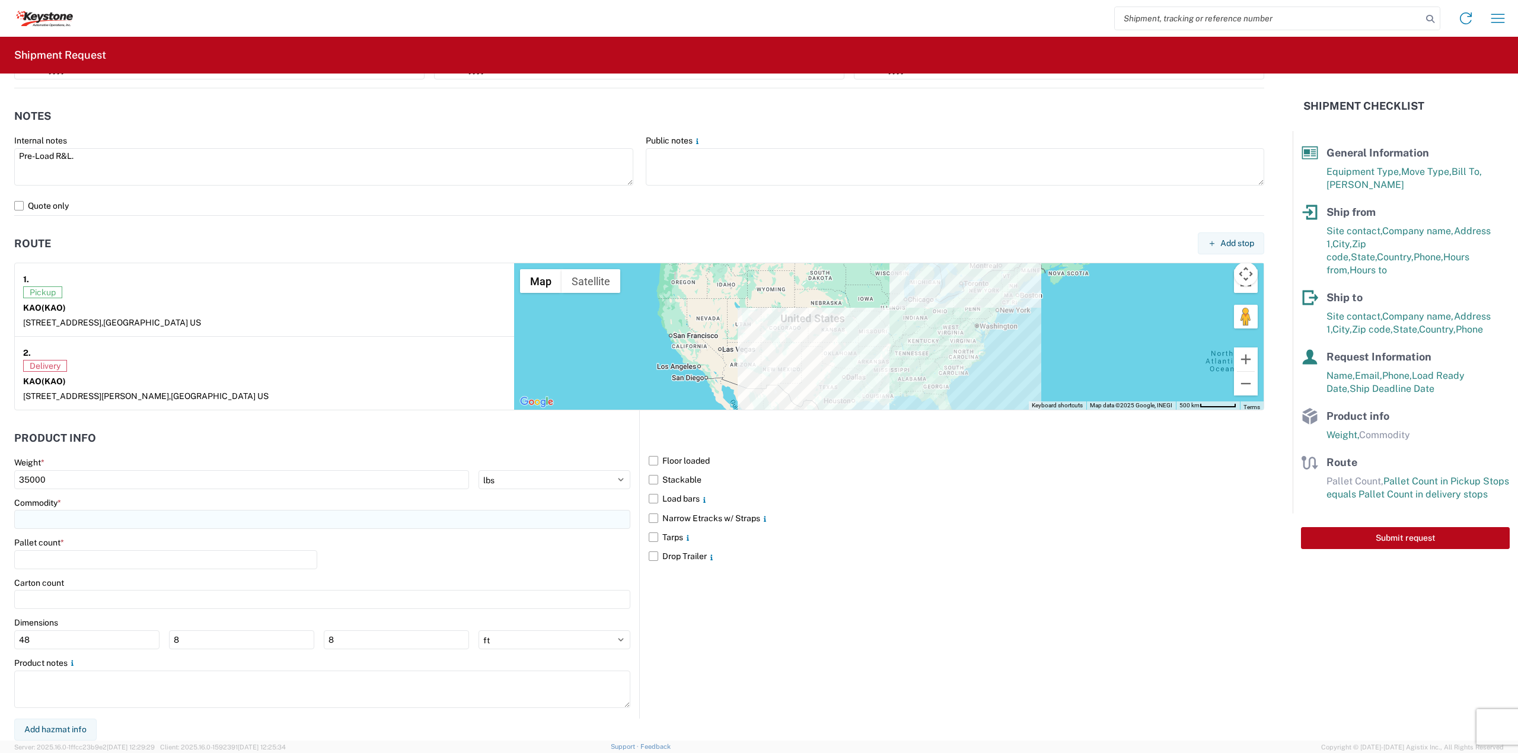
click at [95, 515] on input at bounding box center [322, 519] width 616 height 19
click at [67, 626] on div "General Auto Parts (dry)" at bounding box center [121, 628] width 208 height 19
type input "General Auto Parts (dry)"
click at [50, 563] on input "number" at bounding box center [165, 559] width 303 height 19
type input "24"
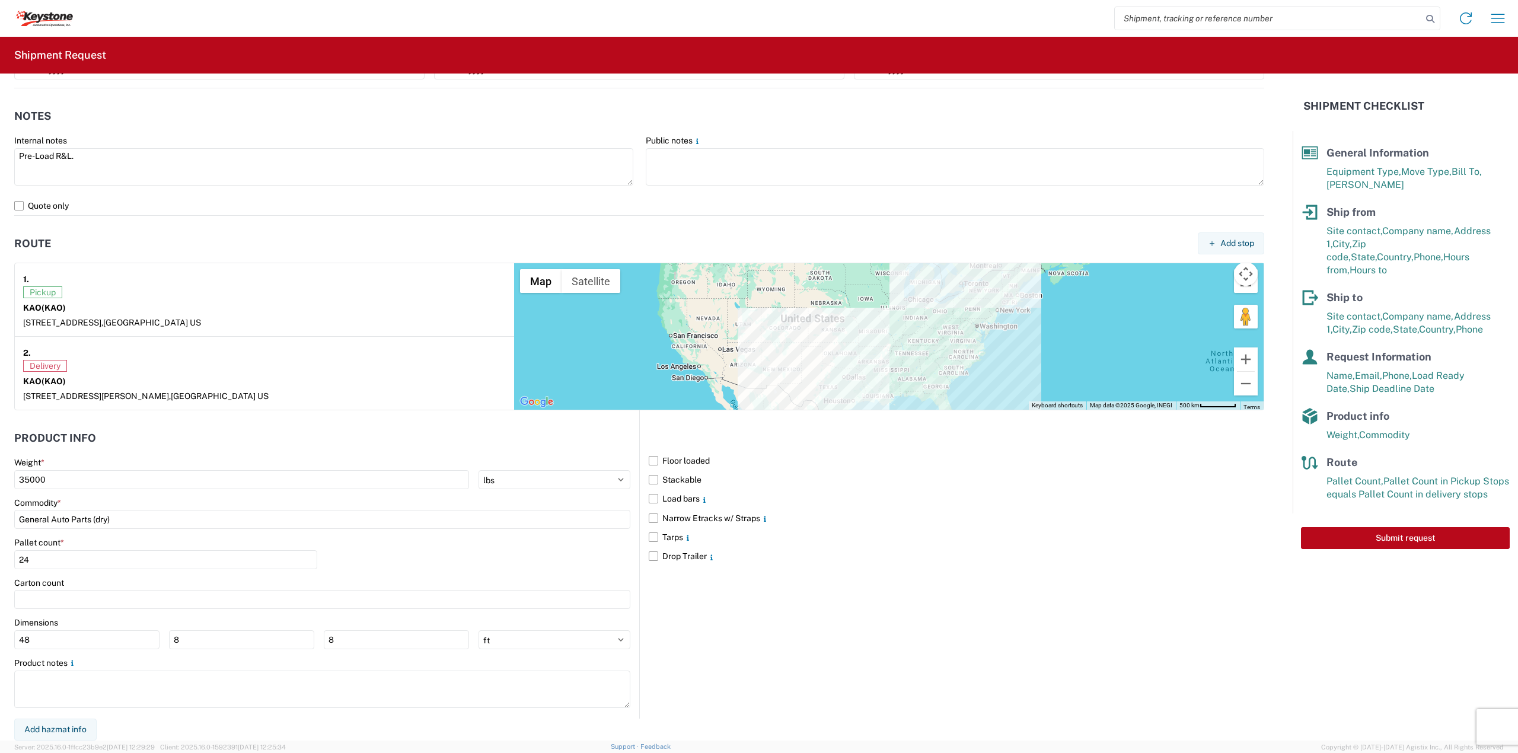
click at [107, 669] on div "Product notes" at bounding box center [322, 684] width 616 height 53
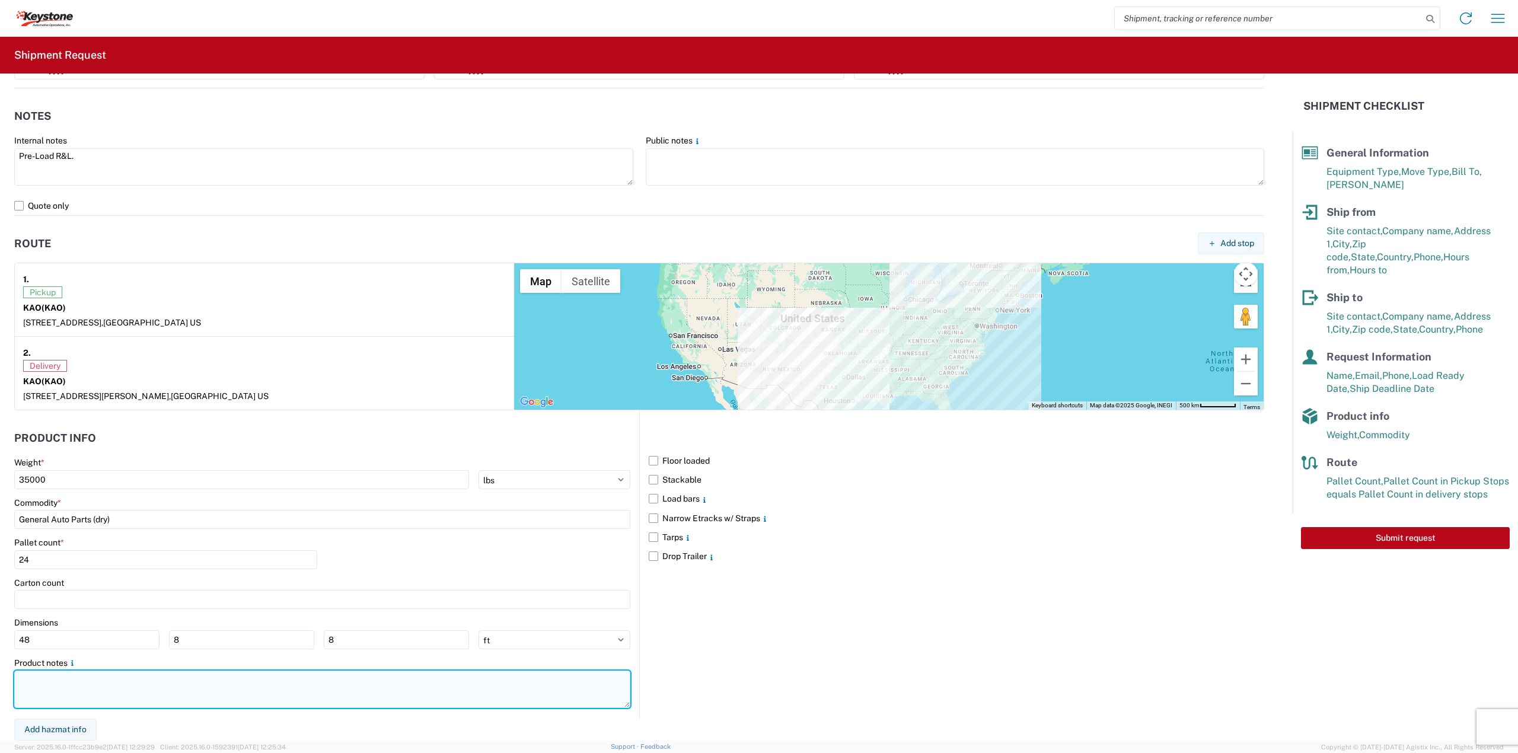
click at [119, 674] on textarea at bounding box center [322, 689] width 616 height 37
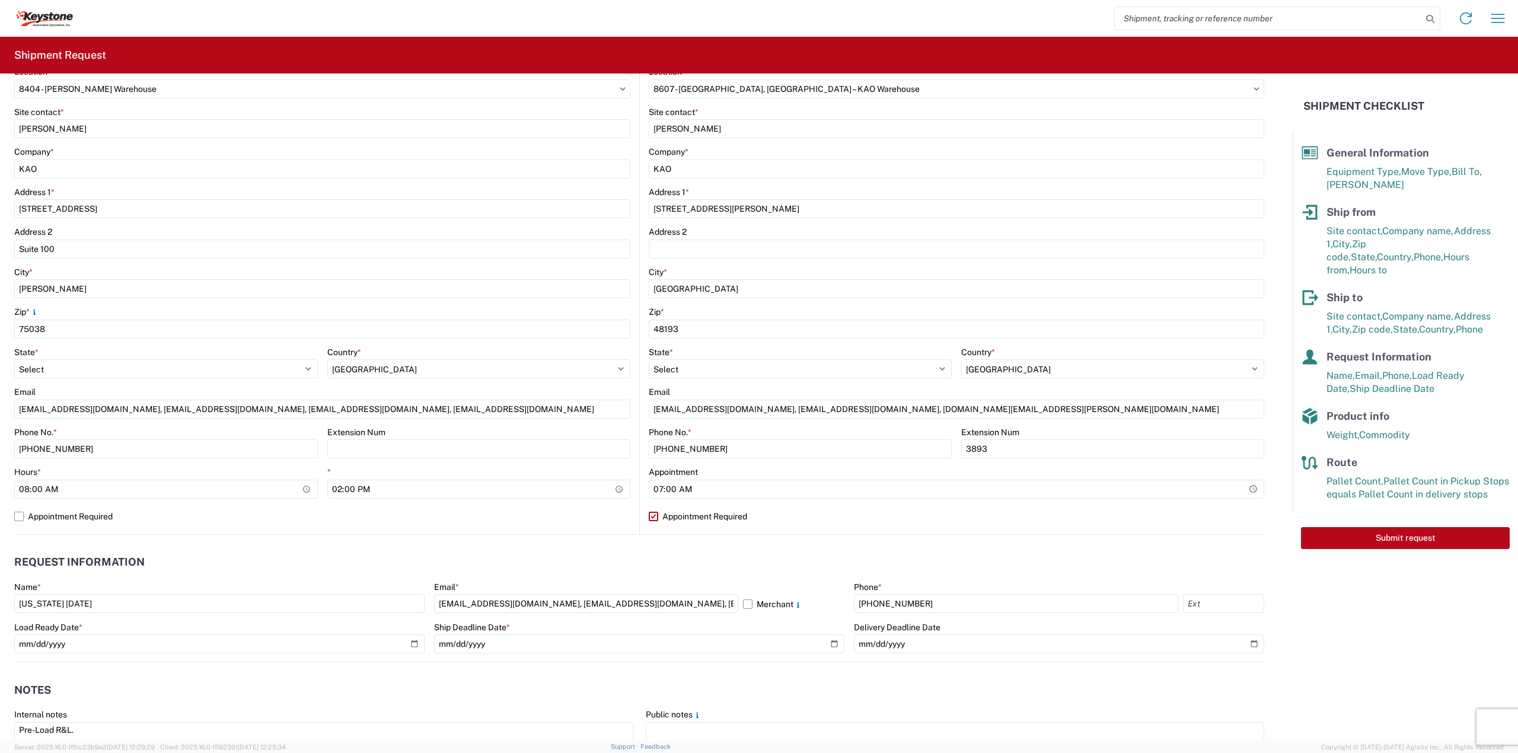
scroll to position [316, 0]
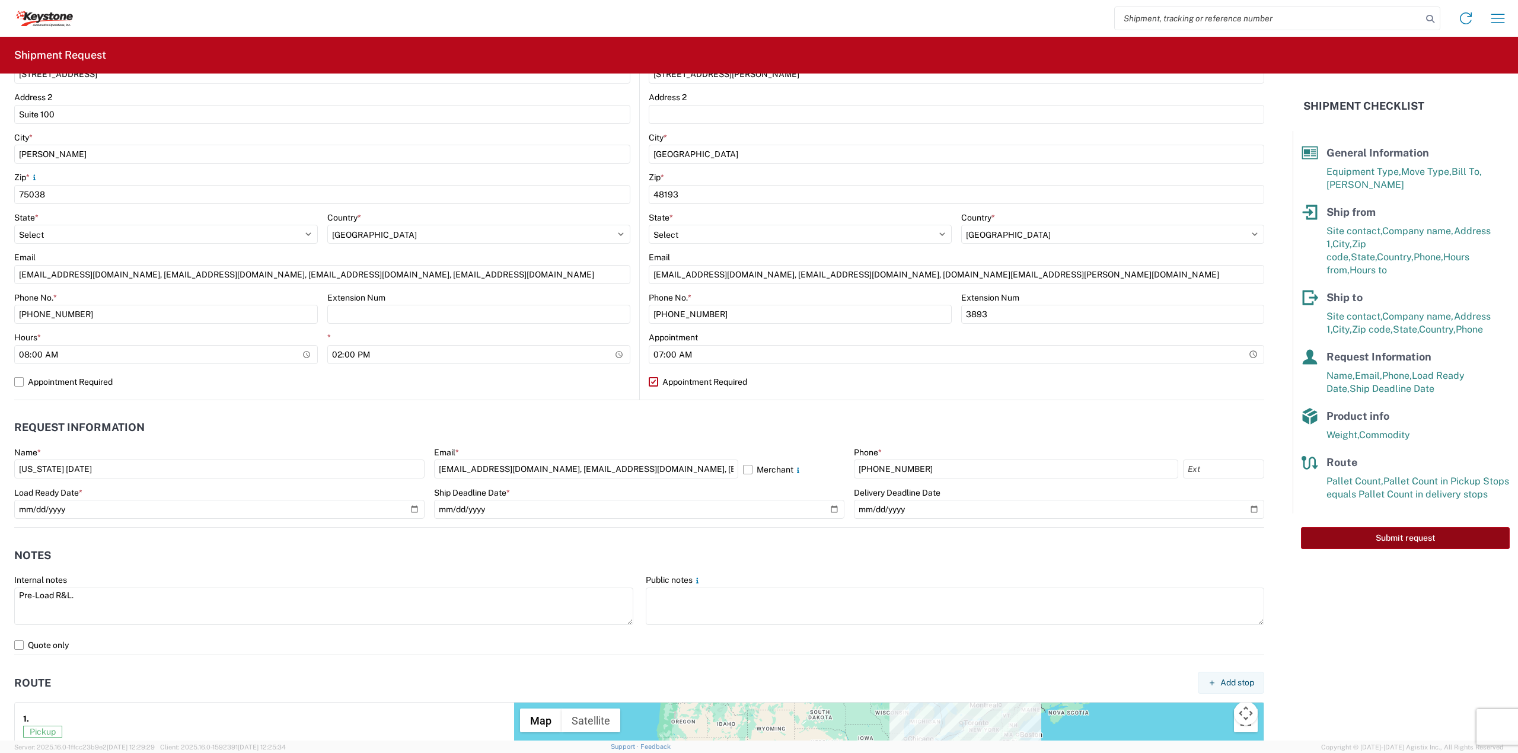
type textarea "Non-Standard Pallets. 24 Spaces."
click at [1383, 530] on button "Submit request" at bounding box center [1405, 538] width 209 height 22
select select "[GEOGRAPHIC_DATA]"
select select "US"
